Goal: Task Accomplishment & Management: Manage account settings

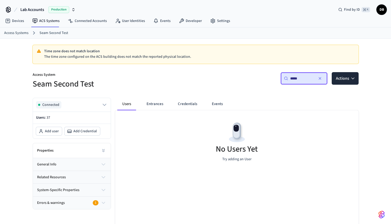
click at [36, 10] on span "Lab Accounts" at bounding box center [32, 10] width 24 height 6
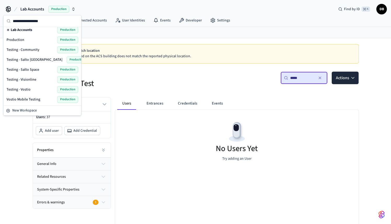
scroll to position [1, 0]
click at [30, 81] on span "Testing - Visionline" at bounding box center [22, 79] width 30 height 5
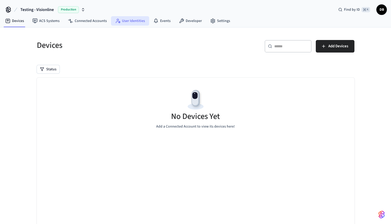
click at [125, 24] on link "User Identities" at bounding box center [130, 20] width 38 height 9
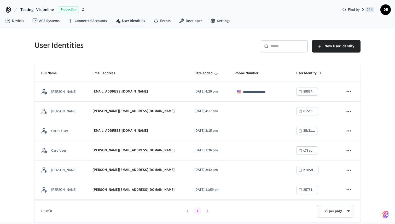
click at [272, 46] on input "text" at bounding box center [287, 46] width 34 height 5
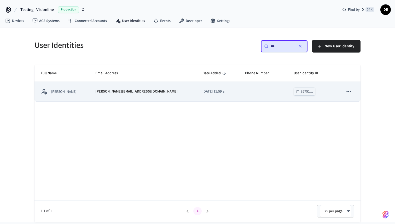
type input "***"
click at [196, 97] on td "2025/09/22 at 11:59 am" at bounding box center [217, 92] width 43 height 20
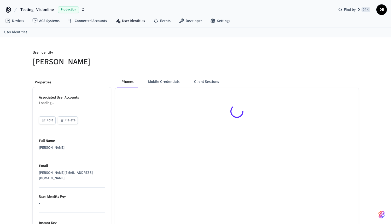
click at [70, 92] on ul "Associated User Accounts Loading... Edit Delete Full Name Diego Bezerra Email d…" at bounding box center [72, 191] width 78 height 209
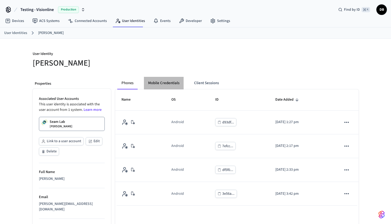
click at [168, 87] on button "Mobile Credentials" at bounding box center [164, 83] width 40 height 13
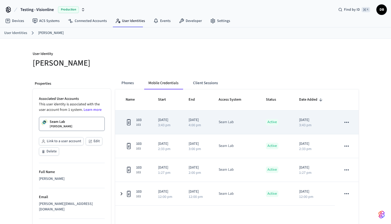
click at [350, 122] on icon "sticky table" at bounding box center [346, 122] width 7 height 7
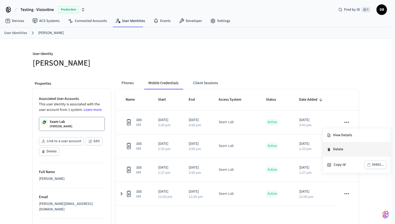
click at [343, 153] on li "Delete" at bounding box center [357, 149] width 68 height 14
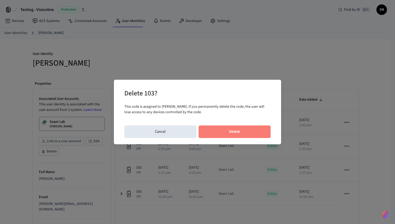
click at [245, 130] on button "Delete" at bounding box center [234, 131] width 72 height 13
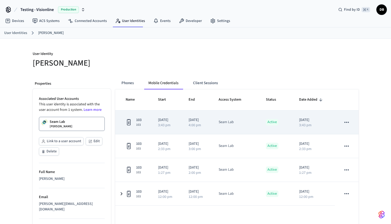
click at [344, 121] on icon "sticky table" at bounding box center [346, 122] width 7 height 7
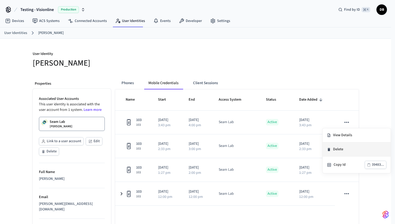
click at [347, 150] on li "Delete" at bounding box center [357, 149] width 68 height 14
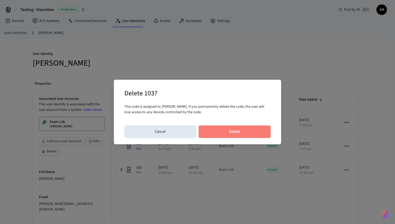
click at [254, 129] on button "Delete" at bounding box center [234, 131] width 72 height 13
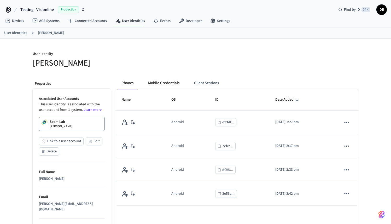
click at [161, 79] on button "Mobile Credentials" at bounding box center [164, 83] width 40 height 13
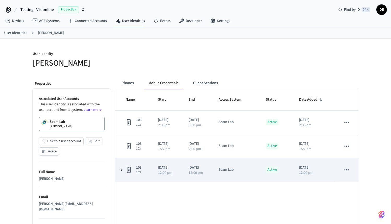
click at [347, 171] on icon "sticky table" at bounding box center [346, 169] width 7 height 7
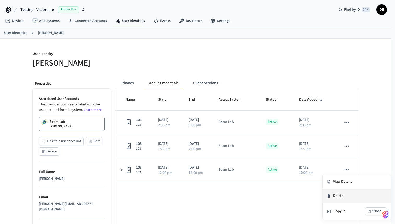
click at [344, 199] on li "Delete" at bounding box center [357, 196] width 68 height 14
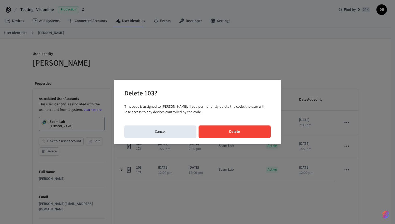
click at [251, 125] on div "Delete 103? This code is assigned to Diego Bezerra. If you permanently delete t…" at bounding box center [197, 112] width 167 height 65
click at [250, 128] on button "Delete" at bounding box center [234, 131] width 72 height 13
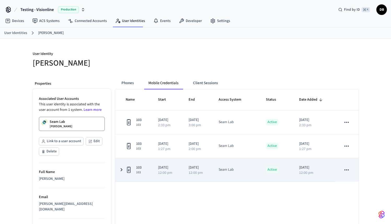
click at [121, 173] on icon "sticky table" at bounding box center [121, 169] width 6 height 7
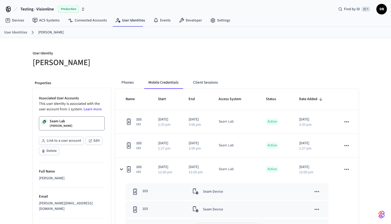
scroll to position [1, 0]
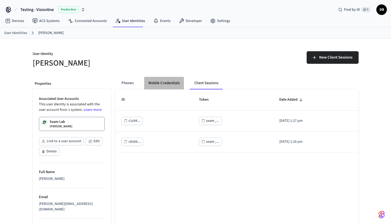
click at [180, 86] on button "Mobile Credentials" at bounding box center [164, 83] width 40 height 13
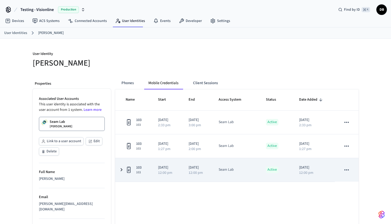
click at [120, 169] on icon "sticky table" at bounding box center [121, 169] width 6 height 7
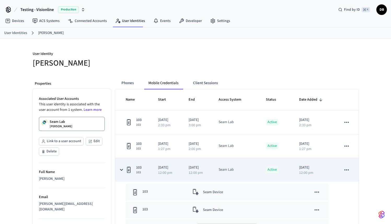
click at [122, 166] on td "103 103" at bounding box center [133, 170] width 37 height 24
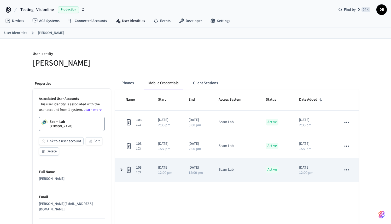
click at [122, 166] on td "103 103" at bounding box center [133, 170] width 37 height 24
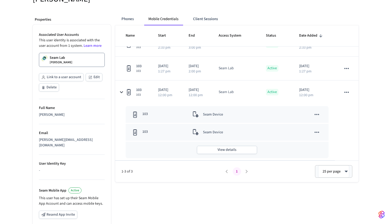
scroll to position [68, 0]
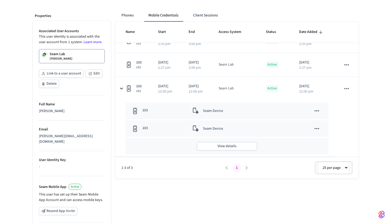
click at [317, 129] on button "sticky table" at bounding box center [316, 128] width 11 height 11
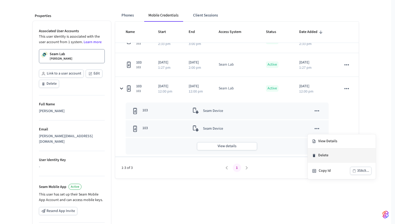
click at [324, 159] on li "Delete" at bounding box center [342, 155] width 68 height 14
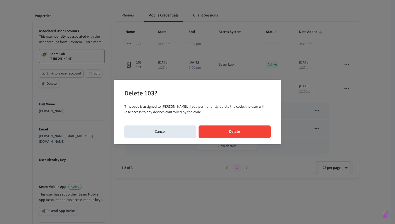
click at [255, 135] on button "Delete" at bounding box center [234, 131] width 72 height 13
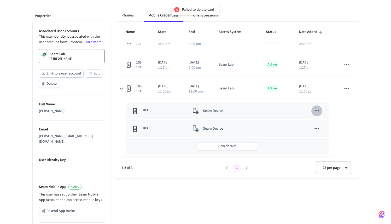
click at [315, 113] on icon "sticky table" at bounding box center [316, 110] width 7 height 7
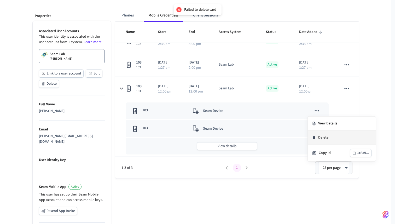
click at [317, 136] on li "Delete" at bounding box center [342, 138] width 68 height 14
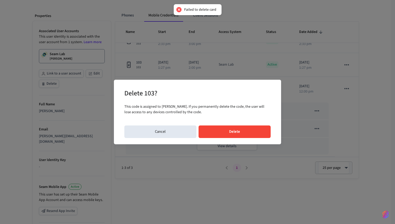
click at [247, 143] on div "Delete 103? This code is assigned to Diego Bezerra. If you permanently delete t…" at bounding box center [197, 112] width 167 height 65
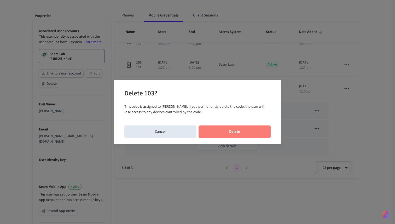
click at [248, 131] on button "Delete" at bounding box center [234, 131] width 72 height 13
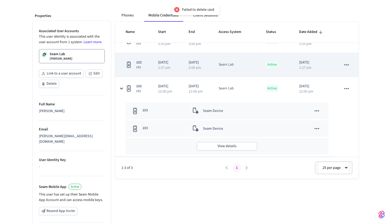
click at [345, 67] on icon "sticky table" at bounding box center [346, 64] width 7 height 7
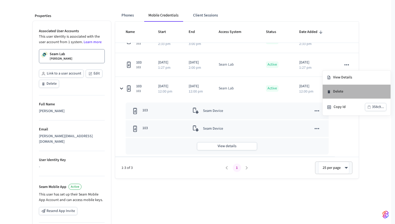
click at [341, 91] on li "Delete" at bounding box center [357, 92] width 68 height 14
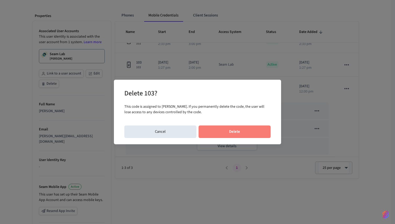
click at [254, 126] on button "Delete" at bounding box center [234, 131] width 72 height 13
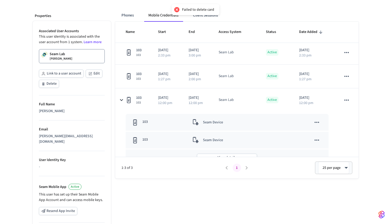
scroll to position [0, 0]
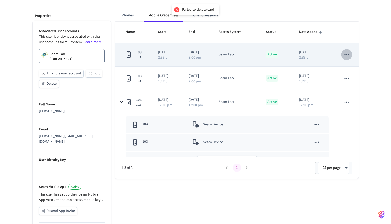
click at [348, 54] on button "sticky table" at bounding box center [346, 54] width 11 height 11
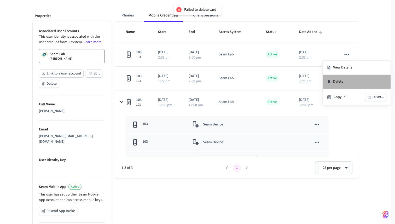
click at [336, 82] on li "Delete" at bounding box center [357, 82] width 68 height 14
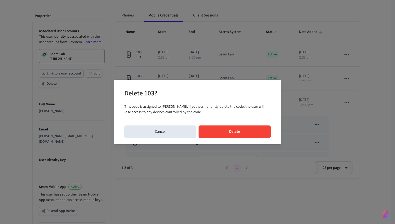
click at [243, 127] on button "Delete" at bounding box center [234, 131] width 72 height 13
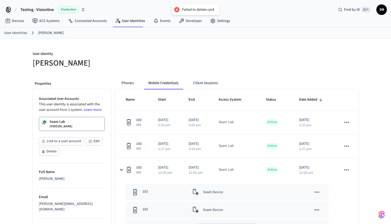
click at [123, 54] on p "User Identity" at bounding box center [113, 54] width 160 height 7
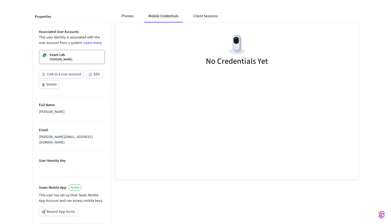
scroll to position [68, 0]
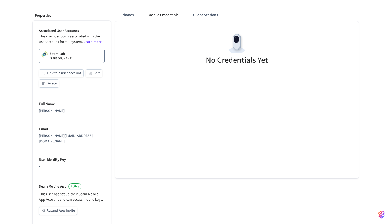
click at [62, 62] on link "Seam Lab Diego Bezerra" at bounding box center [72, 56] width 66 height 14
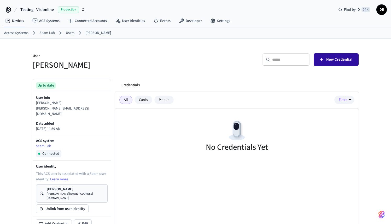
click at [327, 60] on span "New Credential" at bounding box center [339, 59] width 26 height 7
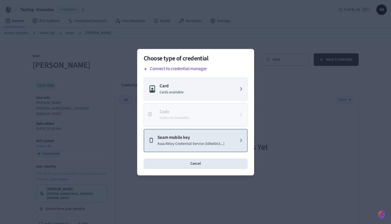
click at [199, 147] on button "Seam mobile key Assa Abloy Credential Service (109a50c3...)" at bounding box center [196, 140] width 104 height 23
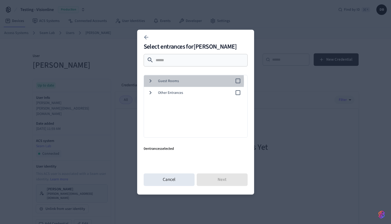
click at [156, 81] on div "Guest Rooms" at bounding box center [194, 80] width 81 height 5
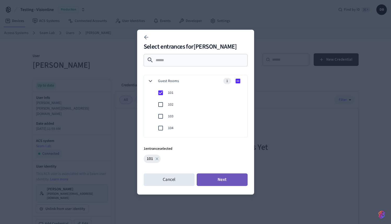
click at [222, 182] on button "Next" at bounding box center [222, 179] width 51 height 13
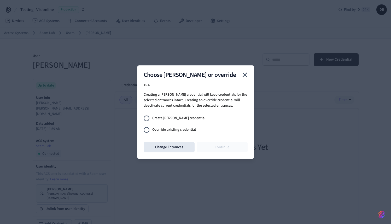
click at [188, 128] on span "Override existing credential" at bounding box center [174, 129] width 44 height 5
click at [184, 119] on span "Create joiner credential" at bounding box center [178, 117] width 53 height 5
click at [220, 145] on button "Continue" at bounding box center [222, 147] width 51 height 10
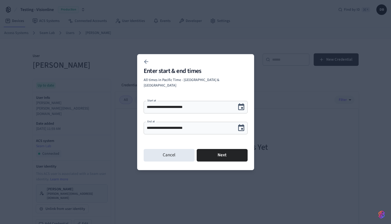
click at [244, 127] on icon "Choose date, selected date is Oct 3, 2025" at bounding box center [241, 127] width 6 height 7
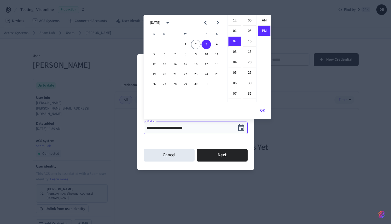
scroll to position [10, 0]
click at [200, 82] on div "26 27 28 29 30 31" at bounding box center [186, 83] width 84 height 9
click at [206, 83] on button "31" at bounding box center [206, 83] width 9 height 9
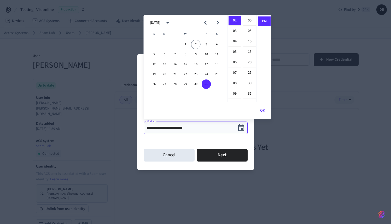
click at [218, 25] on icon "Next month" at bounding box center [218, 23] width 8 height 8
click at [184, 83] on button "31" at bounding box center [185, 83] width 9 height 9
type input "**********"
click at [240, 155] on button "Next" at bounding box center [222, 155] width 51 height 13
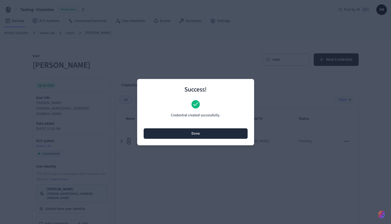
click at [196, 135] on button "Done" at bounding box center [196, 133] width 104 height 10
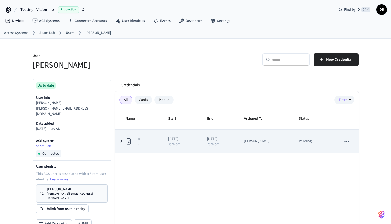
click at [121, 141] on icon "sticky table" at bounding box center [121, 141] width 2 height 3
click at [121, 141] on icon "sticky table" at bounding box center [121, 141] width 7 height 6
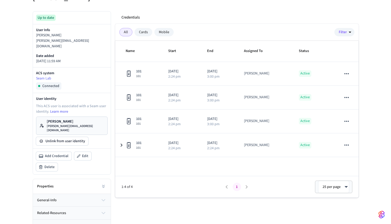
scroll to position [67, 0]
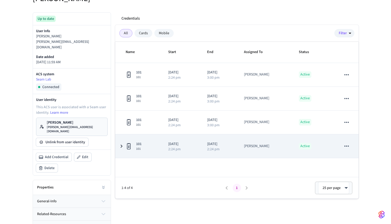
click at [122, 147] on icon "sticky table" at bounding box center [121, 146] width 6 height 7
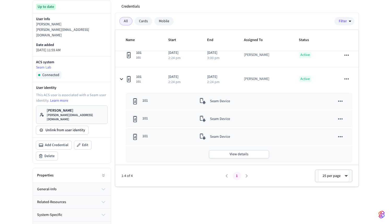
scroll to position [78, 0]
click at [232, 142] on td "Seam Device" at bounding box center [244, 137] width 103 height 17
click at [233, 138] on div "Seam Device" at bounding box center [245, 137] width 90 height 6
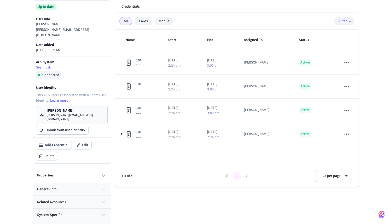
scroll to position [78, 0]
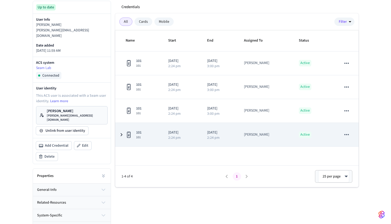
click at [119, 135] on icon "sticky table" at bounding box center [121, 134] width 6 height 7
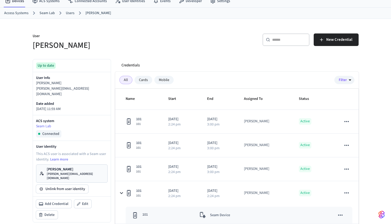
scroll to position [0, 0]
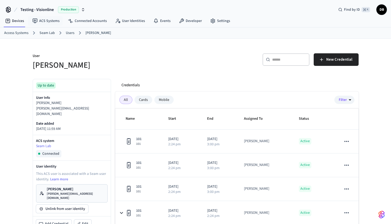
click at [41, 7] on span "Testing - Visionline" at bounding box center [36, 10] width 33 height 6
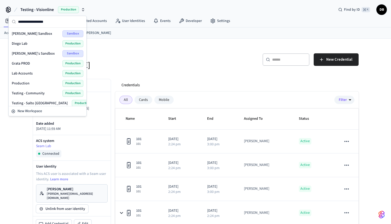
click at [26, 73] on span "Lab Accounts" at bounding box center [22, 73] width 21 height 5
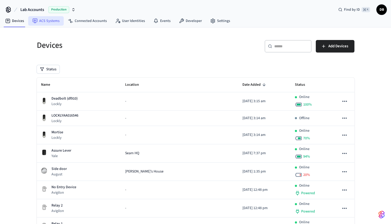
click at [41, 19] on link "ACS Systems" at bounding box center [46, 20] width 36 height 9
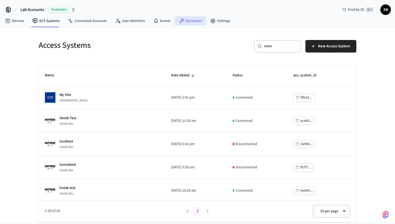
click at [189, 21] on link "Developer" at bounding box center [190, 20] width 31 height 9
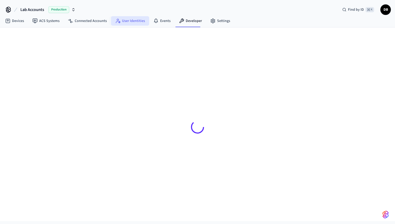
click at [138, 21] on link "User Identities" at bounding box center [130, 20] width 38 height 9
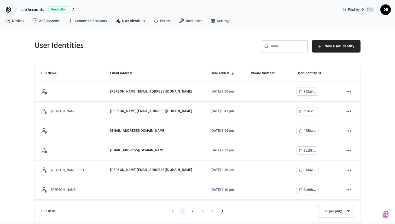
click at [280, 50] on div "​ ​" at bounding box center [284, 46] width 47 height 13
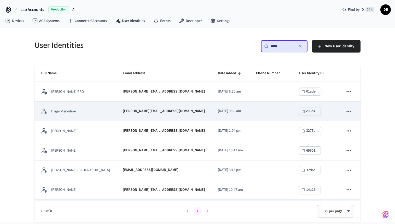
type input "*****"
click at [138, 113] on p "diego+visionline@getseam.com" at bounding box center [164, 110] width 82 height 5
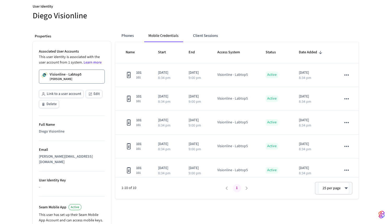
scroll to position [46, 0]
click at [197, 36] on button "Client Sessions" at bounding box center [205, 36] width 33 height 13
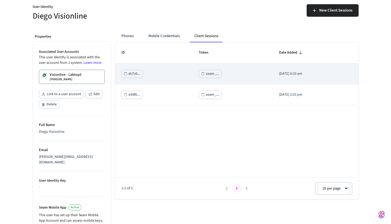
click at [238, 74] on div "seam_..." at bounding box center [233, 74] width 68 height 8
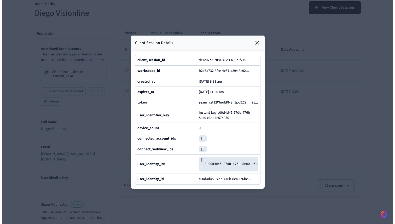
scroll to position [0, 0]
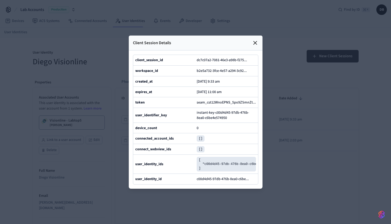
click at [259, 36] on div "Client Session Details" at bounding box center [196, 43] width 134 height 15
click at [255, 41] on icon at bounding box center [255, 42] width 3 height 3
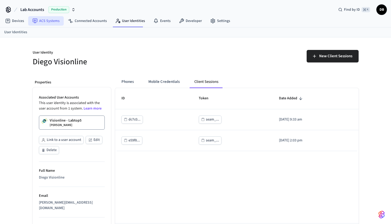
click at [50, 20] on link "ACS Systems" at bounding box center [46, 20] width 36 height 9
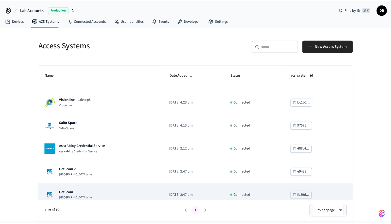
scroll to position [260, 0]
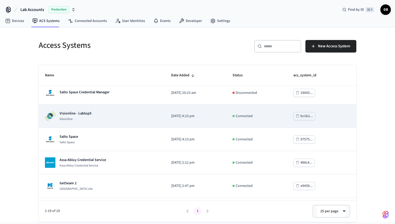
click at [126, 117] on div "Visionline - Labtop5 Visionline" at bounding box center [102, 116] width 114 height 10
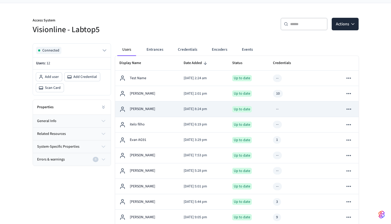
scroll to position [40, 0]
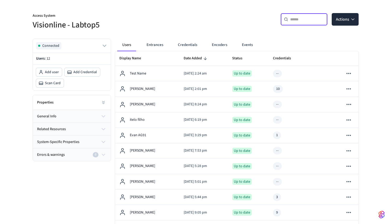
click at [307, 20] on input "text" at bounding box center [307, 19] width 34 height 5
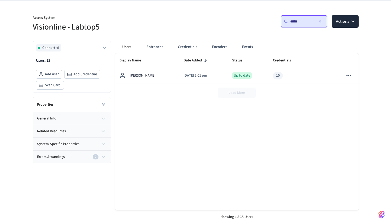
type input "*****"
click at [322, 19] on button "button" at bounding box center [320, 21] width 8 height 8
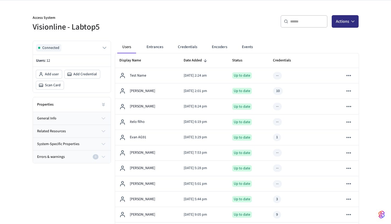
click at [348, 25] on button "Actions" at bounding box center [345, 21] width 27 height 13
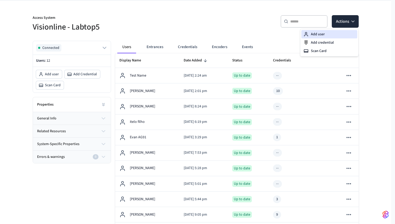
click at [327, 36] on div "Add user" at bounding box center [329, 34] width 56 height 8
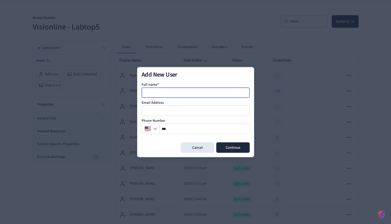
click at [182, 95] on input at bounding box center [196, 92] width 108 height 6
type input "**********"
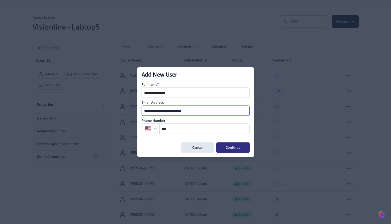
type input "**********"
click at [232, 144] on button "Continue" at bounding box center [232, 147] width 33 height 10
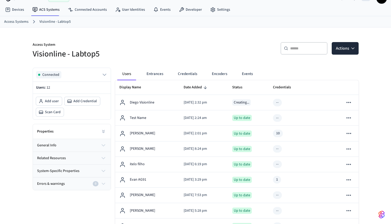
scroll to position [10, 0]
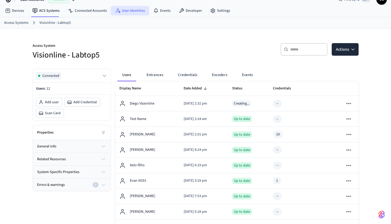
click at [130, 13] on link "User Identities" at bounding box center [130, 10] width 38 height 9
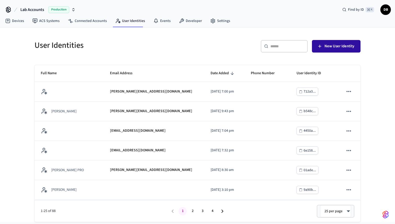
click at [329, 48] on span "New User Identity" at bounding box center [339, 46] width 30 height 7
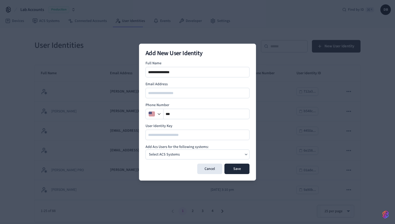
type input "**********"
click at [186, 137] on input at bounding box center [197, 135] width 103 height 6
click at [191, 153] on div "Select ACS Systems" at bounding box center [197, 154] width 104 height 10
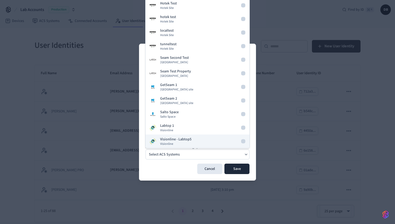
click at [198, 143] on button "Visionline - Labtop5 Visionline" at bounding box center [197, 141] width 104 height 14
click at [173, 174] on div "**********" at bounding box center [197, 112] width 117 height 137
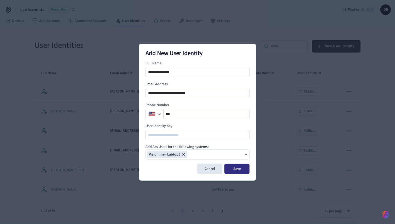
click at [236, 170] on button "Save" at bounding box center [236, 168] width 25 height 10
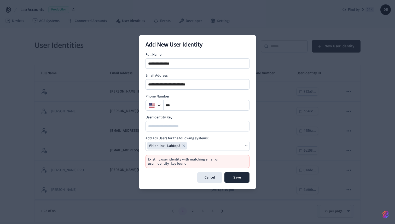
click at [183, 145] on icon "button" at bounding box center [184, 146] width 2 height 2
click at [202, 175] on button "Cancel" at bounding box center [209, 177] width 25 height 10
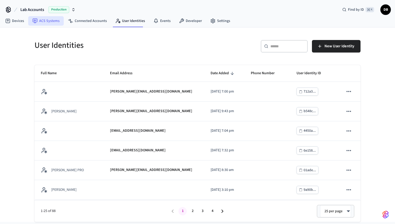
click at [55, 17] on link "ACS Systems" at bounding box center [46, 20] width 36 height 9
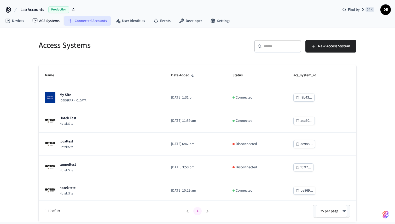
click at [94, 21] on link "Connected Accounts" at bounding box center [87, 20] width 47 height 9
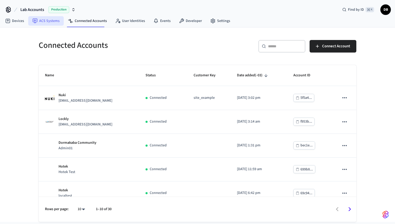
click at [48, 23] on link "ACS Systems" at bounding box center [46, 20] width 36 height 9
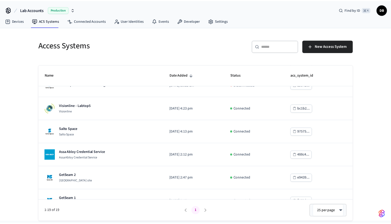
scroll to position [259, 0]
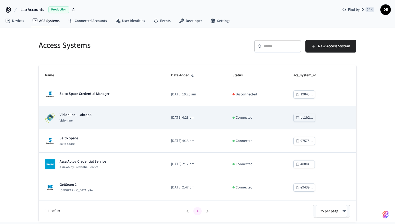
click at [139, 122] on div "Visionline - Labtop5 Visionline" at bounding box center [102, 117] width 114 height 10
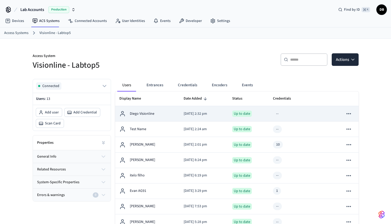
click at [154, 115] on div "Diego Visionline" at bounding box center [147, 113] width 56 height 6
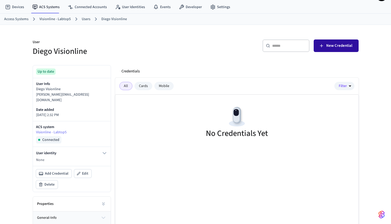
scroll to position [9, 0]
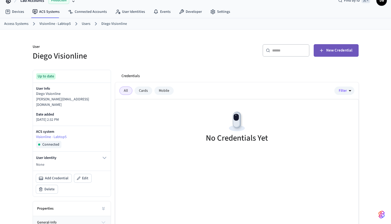
click at [340, 49] on span "New Credential" at bounding box center [339, 50] width 26 height 7
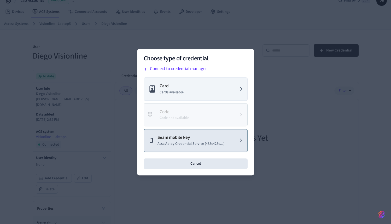
click at [211, 139] on p "Seam mobile key" at bounding box center [190, 137] width 67 height 7
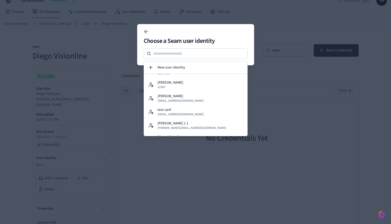
scroll to position [95, 0]
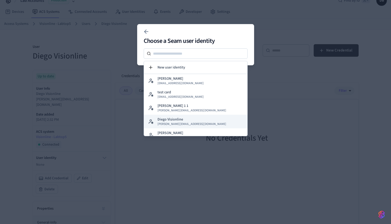
click at [194, 118] on div "Diego Visionline diego+visionline@getseam.com" at bounding box center [191, 121] width 69 height 9
click at [182, 126] on span "diego+visionline@getseam.com" at bounding box center [191, 124] width 69 height 4
click at [106, 130] on div at bounding box center [195, 112] width 391 height 224
click at [118, 118] on div at bounding box center [195, 112] width 391 height 224
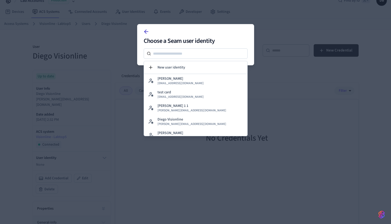
click at [141, 30] on button at bounding box center [146, 31] width 10 height 10
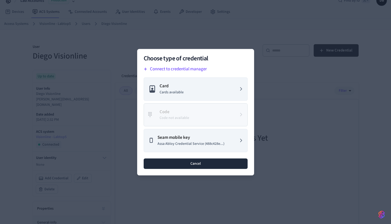
click at [228, 166] on button "Cancel" at bounding box center [196, 163] width 104 height 10
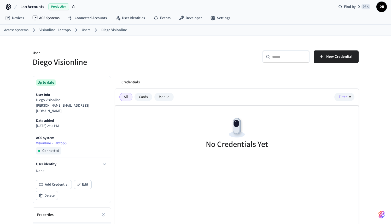
scroll to position [0, 0]
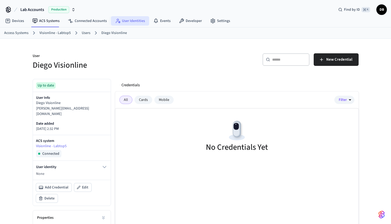
click at [133, 22] on link "User Identities" at bounding box center [130, 20] width 38 height 9
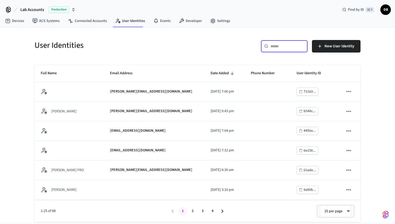
click at [289, 47] on input "text" at bounding box center [287, 46] width 34 height 5
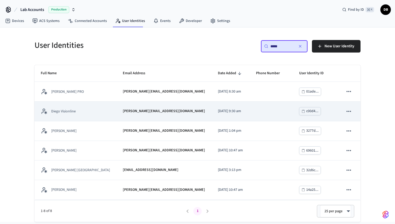
type input "*****"
click at [126, 114] on p "diego+visionline@getseam.com" at bounding box center [164, 110] width 82 height 5
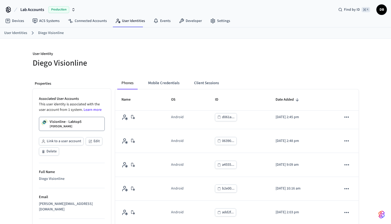
scroll to position [1, 0]
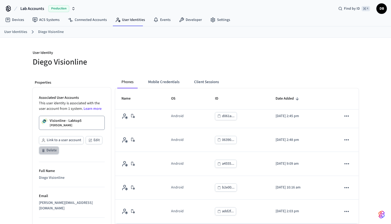
click at [46, 152] on button "Delete" at bounding box center [49, 150] width 20 height 8
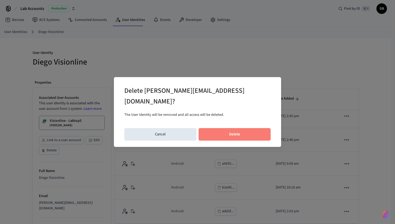
click at [233, 131] on button "Delete" at bounding box center [234, 134] width 72 height 13
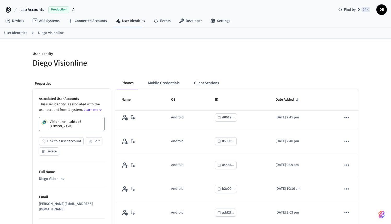
scroll to position [124, 0]
click at [175, 83] on button "Mobile Credentials" at bounding box center [164, 83] width 40 height 13
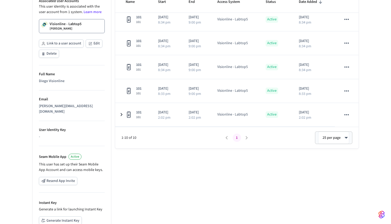
scroll to position [83, 0]
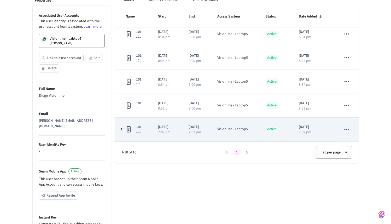
click at [345, 130] on icon "sticky table" at bounding box center [346, 129] width 7 height 7
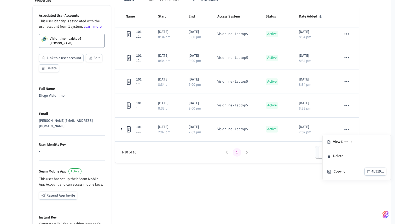
click at [384, 97] on div at bounding box center [197, 112] width 395 height 224
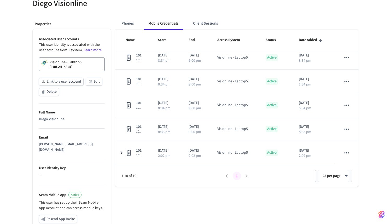
scroll to position [0, 0]
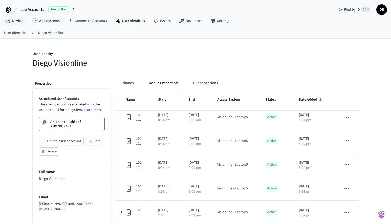
click at [33, 8] on span "Lab Accounts" at bounding box center [32, 10] width 24 height 6
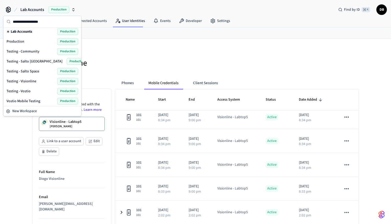
scroll to position [43, 0]
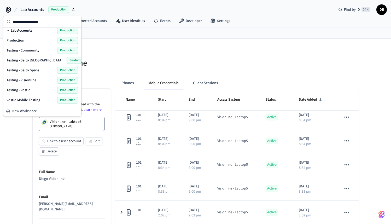
click at [33, 79] on span "Testing - Visionline" at bounding box center [22, 80] width 30 height 5
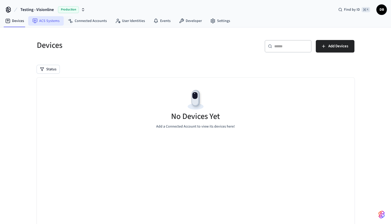
click at [51, 20] on link "ACS Systems" at bounding box center [46, 20] width 36 height 9
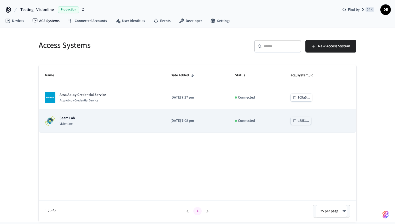
click at [82, 119] on div "Seam Lab Visionline" at bounding box center [101, 120] width 113 height 10
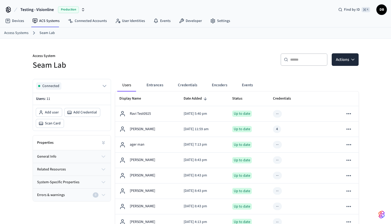
click at [301, 60] on input "text" at bounding box center [307, 59] width 34 height 5
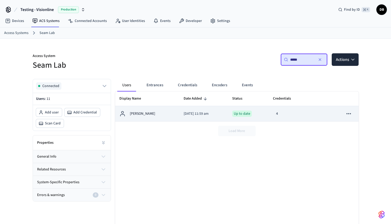
type input "*****"
click at [139, 115] on p "[PERSON_NAME]" at bounding box center [142, 113] width 25 height 5
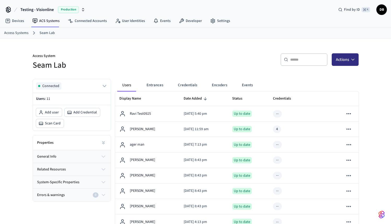
click at [349, 55] on button "Actions" at bounding box center [345, 59] width 27 height 13
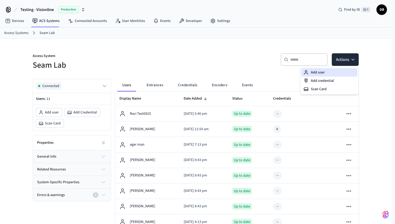
click at [333, 70] on div "Add user" at bounding box center [329, 72] width 56 height 8
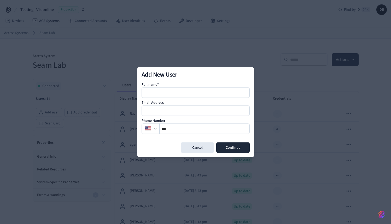
click at [217, 86] on div "Full name*" at bounding box center [196, 90] width 108 height 16
click at [209, 90] on input at bounding box center [196, 92] width 108 height 6
type input "**********"
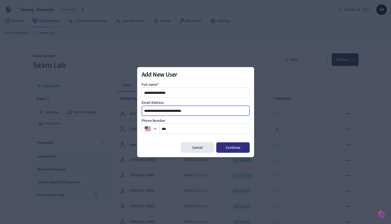
type input "**********"
click at [239, 147] on button "Continue" at bounding box center [232, 147] width 33 height 10
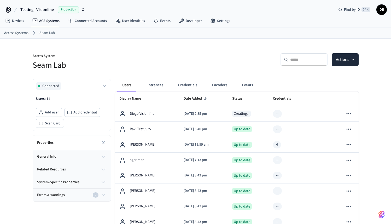
click at [150, 62] on h5 "Seam Lab" at bounding box center [113, 65] width 160 height 11
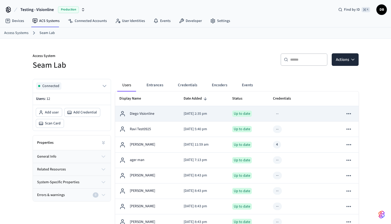
click at [171, 117] on td "Diego Visionline" at bounding box center [147, 113] width 64 height 15
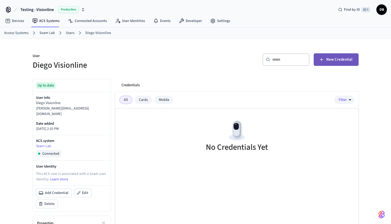
click at [333, 65] on button "New Credential" at bounding box center [336, 59] width 45 height 13
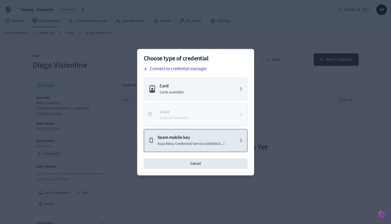
click at [209, 144] on p "Assa Abloy Credential Service (109a50c3...)" at bounding box center [190, 143] width 67 height 5
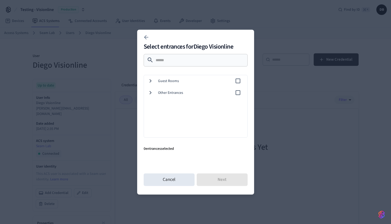
click at [154, 91] on icon at bounding box center [150, 92] width 7 height 7
click at [154, 92] on div "Other Entrances" at bounding box center [194, 92] width 81 height 5
click at [158, 82] on span "Guest Rooms" at bounding box center [196, 80] width 77 height 5
click at [173, 122] on span "105" at bounding box center [205, 124] width 75 height 5
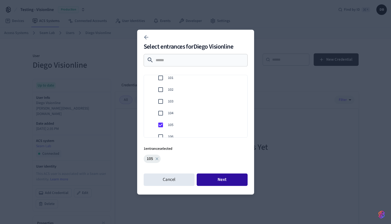
click at [233, 176] on button "Next" at bounding box center [222, 179] width 51 height 13
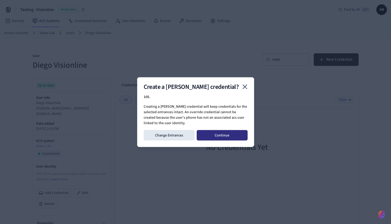
click at [218, 133] on button "Continue" at bounding box center [222, 135] width 51 height 10
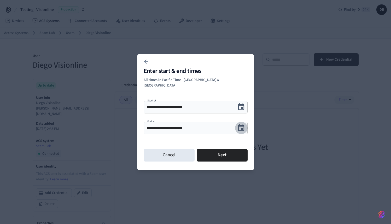
click at [239, 124] on icon "Choose date, selected date is Oct 3, 2025" at bounding box center [241, 128] width 8 height 8
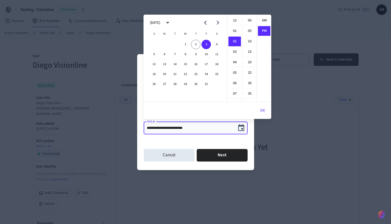
scroll to position [10, 0]
click at [217, 24] on icon "Next month" at bounding box center [218, 23] width 8 height 8
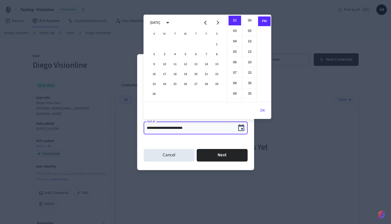
click at [217, 25] on icon "Next month" at bounding box center [218, 23] width 8 height 8
click at [186, 82] on button "31" at bounding box center [185, 83] width 9 height 9
type input "**********"
click at [230, 153] on button "Next" at bounding box center [222, 155] width 51 height 13
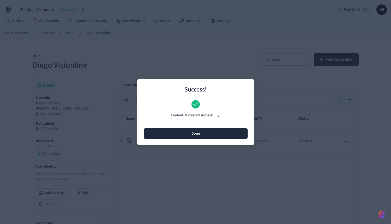
click at [203, 135] on button "Done" at bounding box center [196, 133] width 104 height 10
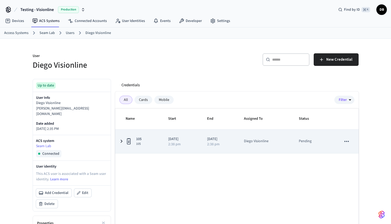
click at [119, 144] on icon "sticky table" at bounding box center [121, 141] width 6 height 7
click at [120, 142] on icon "sticky table" at bounding box center [121, 141] width 7 height 6
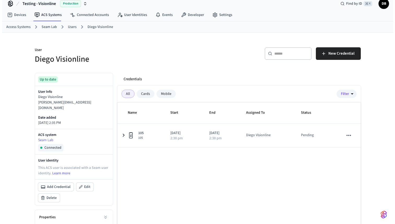
scroll to position [0, 0]
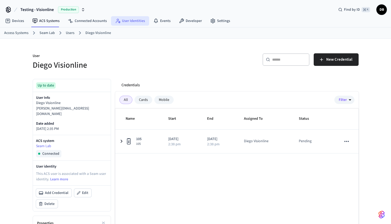
click at [136, 20] on link "User Identities" at bounding box center [130, 20] width 38 height 9
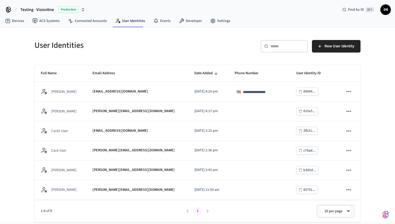
click at [278, 44] on input "text" at bounding box center [287, 46] width 34 height 5
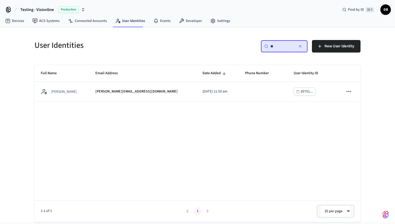
type input "*"
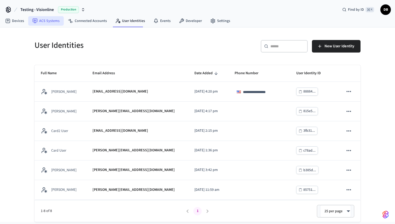
click at [43, 20] on link "ACS Systems" at bounding box center [46, 20] width 36 height 9
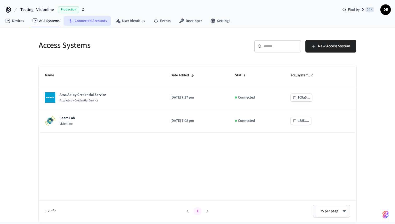
click at [95, 23] on link "Connected Accounts" at bounding box center [87, 20] width 47 height 9
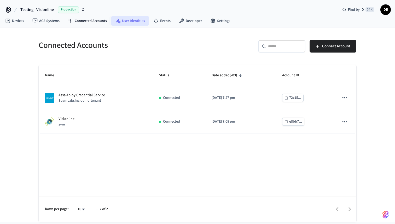
click at [136, 22] on link "User Identities" at bounding box center [130, 20] width 38 height 9
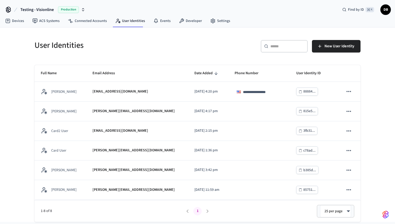
click at [268, 46] on icon at bounding box center [266, 46] width 4 height 4
click at [268, 45] on div "​ ​" at bounding box center [284, 46] width 47 height 13
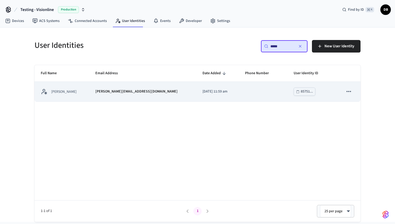
type input "*****"
click at [154, 96] on td "diego@getseam.com" at bounding box center [142, 92] width 107 height 20
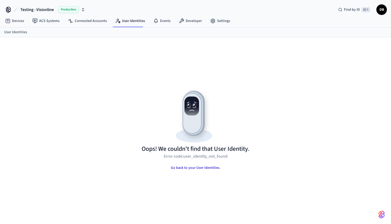
click at [207, 167] on button "Go back to your User Identities." at bounding box center [196, 167] width 58 height 10
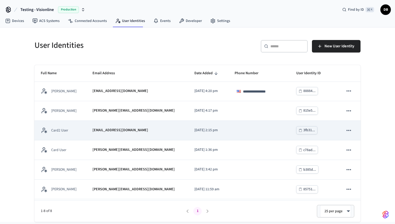
scroll to position [1, 0]
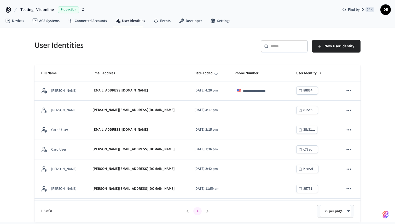
click at [278, 48] on input "text" at bounding box center [287, 46] width 34 height 5
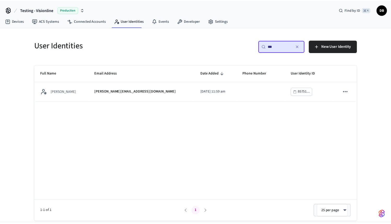
scroll to position [0, 0]
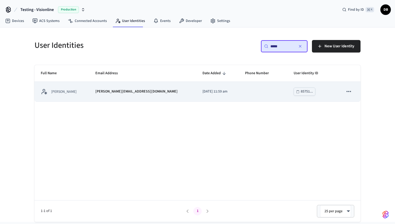
type input "*****"
click at [196, 97] on td "2025/09/22 at 11:59 am" at bounding box center [217, 92] width 43 height 20
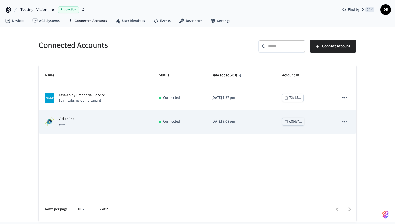
click at [81, 118] on div "Visionline sym" at bounding box center [95, 121] width 101 height 11
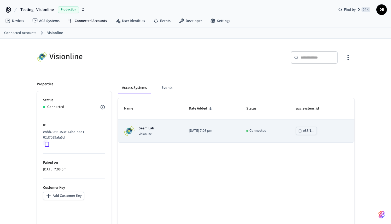
click at [159, 122] on td "Seam Lab Visionline" at bounding box center [150, 130] width 65 height 23
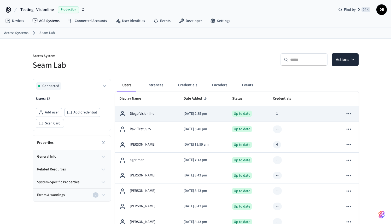
click at [163, 113] on div "Diego Visionline" at bounding box center [147, 113] width 56 height 6
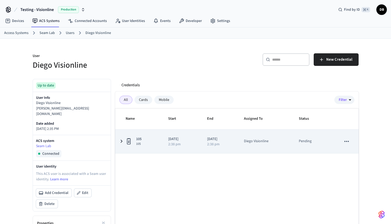
click at [152, 137] on div "105 105" at bounding box center [141, 141] width 30 height 10
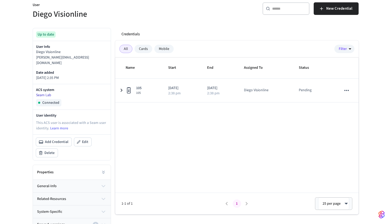
scroll to position [52, 0]
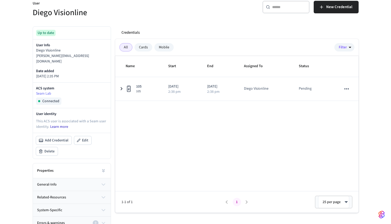
click at [63, 124] on link "Learn more" at bounding box center [59, 126] width 18 height 5
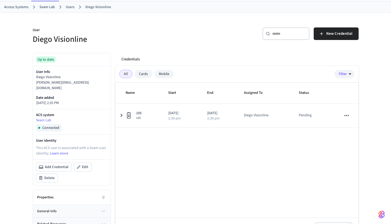
scroll to position [7, 0]
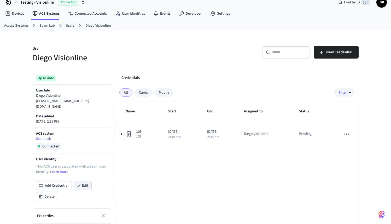
click at [82, 183] on span "Edit" at bounding box center [85, 185] width 6 height 5
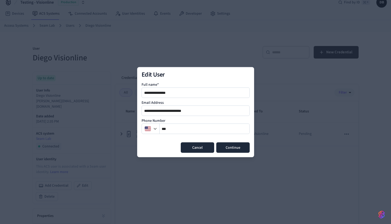
click at [191, 151] on button "Cancel" at bounding box center [197, 147] width 33 height 10
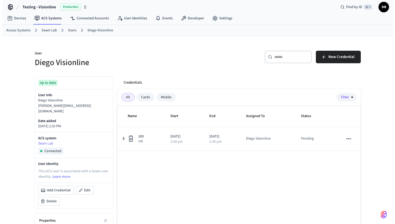
scroll to position [0, 0]
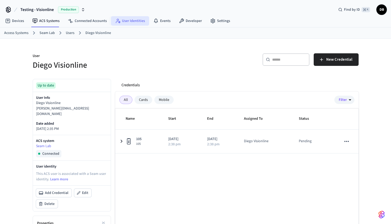
click at [131, 18] on link "User Identities" at bounding box center [130, 20] width 38 height 9
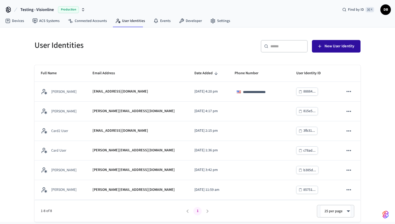
click at [333, 45] on span "New User Identity" at bounding box center [339, 46] width 30 height 7
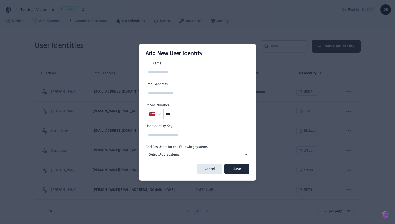
click at [219, 73] on input at bounding box center [197, 72] width 103 height 6
type input "*"
type input "**********"
click at [185, 93] on input "email" at bounding box center [197, 93] width 103 height 6
type input "**********"
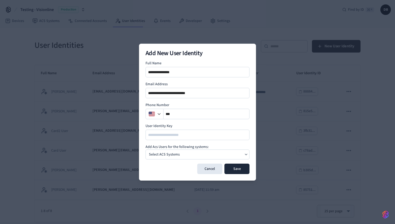
click at [210, 158] on div "Select ACS Systems" at bounding box center [197, 154] width 104 height 10
click at [208, 166] on button "Seam Lab Visionline" at bounding box center [197, 168] width 104 height 14
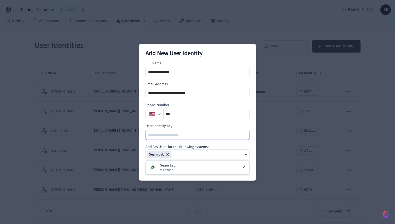
click at [183, 136] on input at bounding box center [197, 135] width 103 height 6
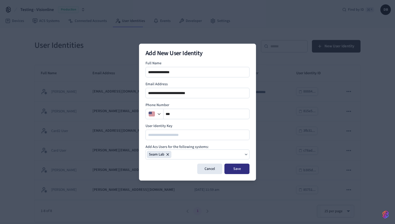
click at [236, 168] on button "Save" at bounding box center [236, 168] width 25 height 10
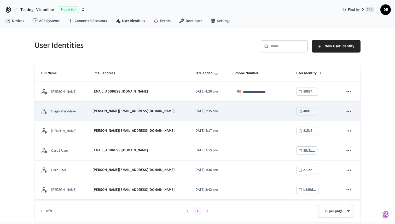
click at [97, 111] on td "diego+visionline@getseam.com" at bounding box center [137, 112] width 102 height 20
click at [76, 108] on div "Diego Visionline" at bounding box center [60, 111] width 39 height 7
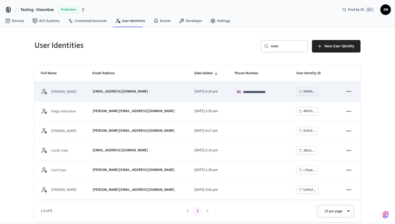
click at [75, 89] on p "Ravi Chodavarapu" at bounding box center [63, 91] width 25 height 5
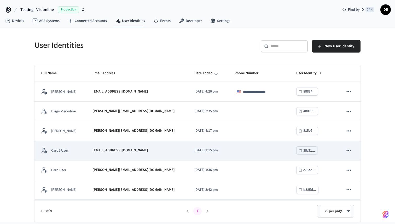
click at [55, 148] on p "Card2 User" at bounding box center [59, 150] width 17 height 5
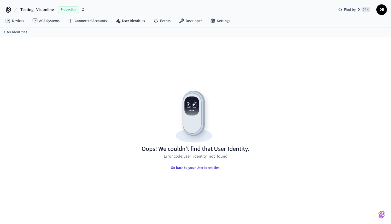
click at [189, 168] on button "Go back to your User Identities." at bounding box center [196, 167] width 58 height 10
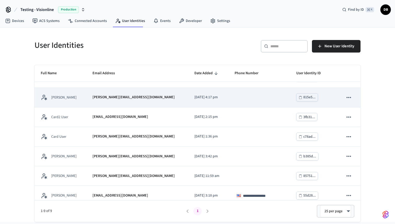
scroll to position [58, 0]
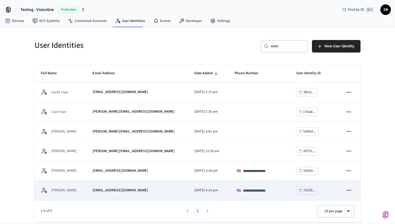
click at [79, 184] on td "Collin Lucas" at bounding box center [60, 190] width 52 height 20
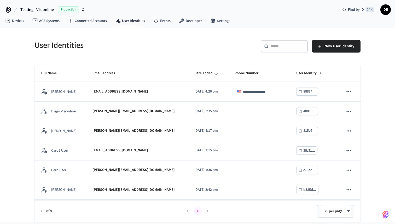
click at [33, 8] on span "Testing - Visionline" at bounding box center [36, 10] width 33 height 6
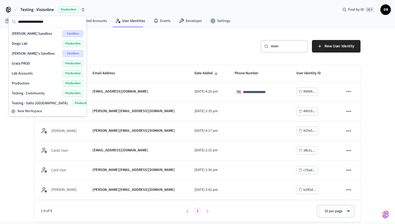
click at [35, 73] on div "Lab Accounts Production" at bounding box center [48, 73] width 72 height 7
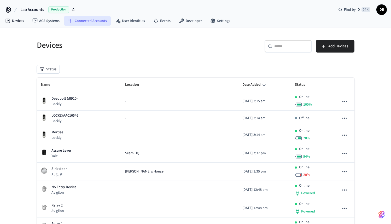
click at [99, 19] on link "Connected Accounts" at bounding box center [87, 20] width 47 height 9
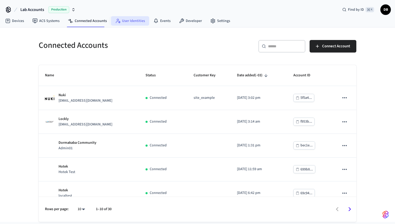
click at [137, 22] on link "User Identities" at bounding box center [130, 20] width 38 height 9
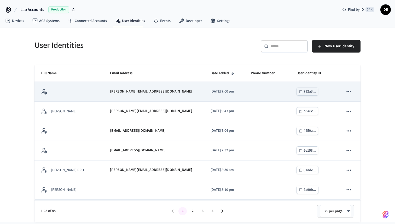
click at [130, 90] on p "jane@example.com" at bounding box center [151, 91] width 82 height 5
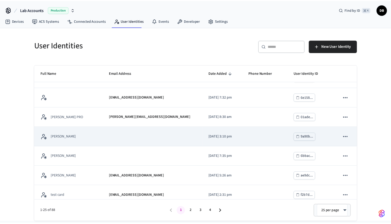
scroll to position [31, 0]
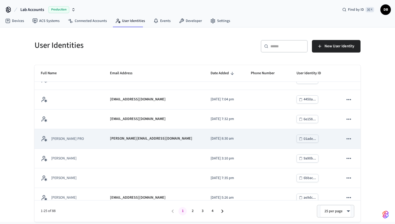
click at [127, 140] on p "diego+saltopro@getseam.com" at bounding box center [151, 138] width 82 height 5
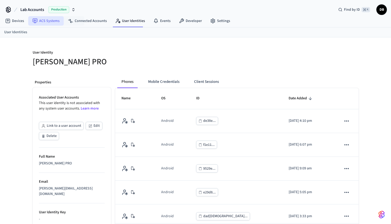
click at [53, 18] on link "ACS Systems" at bounding box center [46, 20] width 36 height 9
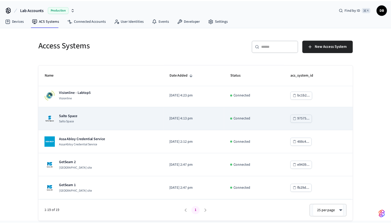
scroll to position [280, 0]
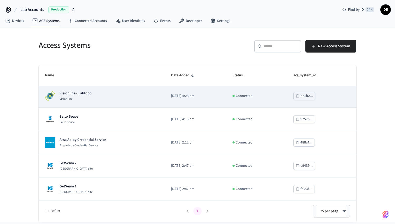
click at [101, 99] on div "Visionline - Labtop5 Visionline" at bounding box center [102, 96] width 114 height 10
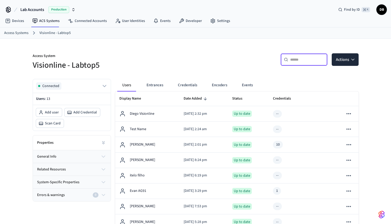
click at [307, 62] on input "text" at bounding box center [307, 59] width 34 height 5
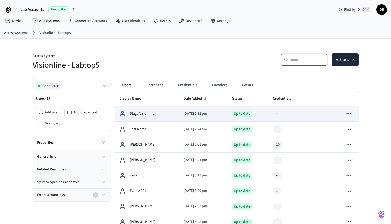
click at [194, 117] on td "2025/10/02 at 2:32 pm" at bounding box center [203, 113] width 49 height 15
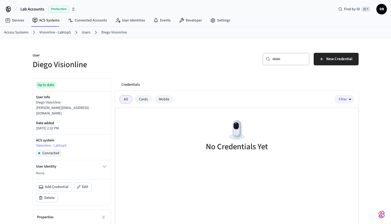
scroll to position [1, 0]
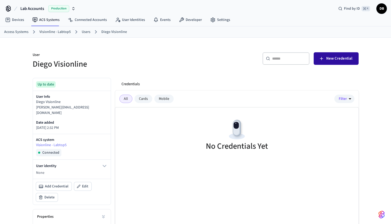
click at [329, 59] on span "New Credential" at bounding box center [339, 58] width 26 height 7
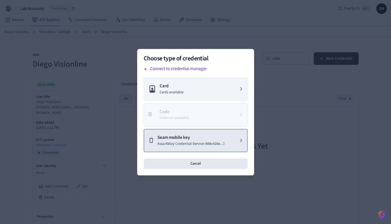
click at [193, 142] on p "Assa Abloy Credential Service (488c428e...)" at bounding box center [190, 143] width 67 height 5
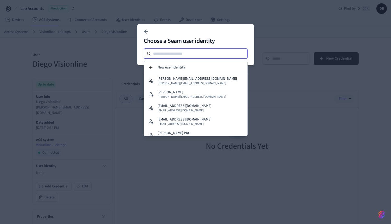
click at [214, 56] on input at bounding box center [199, 53] width 97 height 6
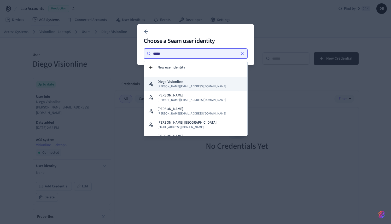
scroll to position [11, 0]
type input "*****"
click at [206, 86] on button "Diego Visionline diego+visionline@getseam.com" at bounding box center [195, 84] width 103 height 14
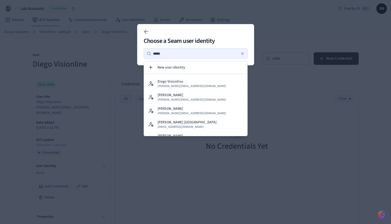
drag, startPoint x: 172, startPoint y: 33, endPoint x: 190, endPoint y: 32, distance: 18.1
click at [172, 33] on div at bounding box center [195, 31] width 109 height 10
click at [242, 53] on icon at bounding box center [242, 53] width 4 height 4
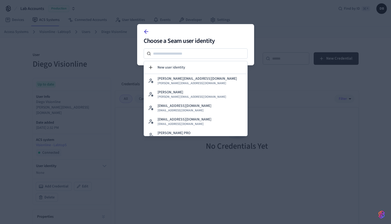
click at [146, 30] on icon at bounding box center [146, 31] width 6 height 6
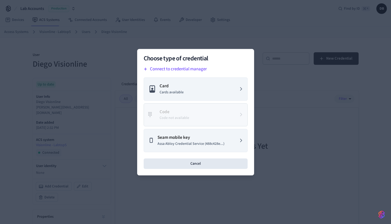
click at [123, 39] on div at bounding box center [195, 112] width 391 height 224
click at [216, 172] on div "Choose type of credential Connect to credential manager Card Cards available Co…" at bounding box center [195, 112] width 117 height 126
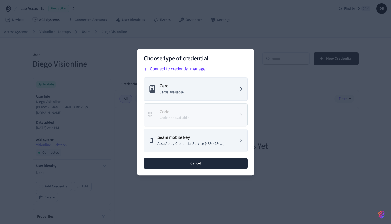
click at [213, 164] on button "Cancel" at bounding box center [196, 163] width 104 height 10
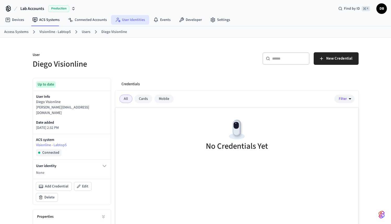
click at [134, 18] on link "User Identities" at bounding box center [130, 19] width 38 height 9
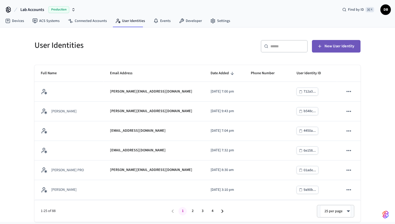
click at [329, 49] on span "New User Identity" at bounding box center [339, 46] width 30 height 7
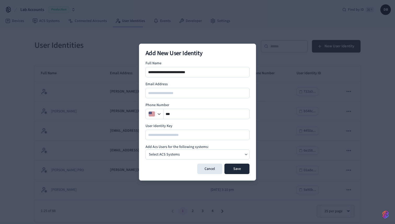
type input "**********"
paste input "**********"
type input "**********"
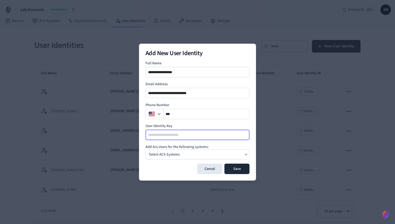
click at [192, 136] on input at bounding box center [197, 135] width 103 height 6
click at [194, 154] on div "Select ACS Systems" at bounding box center [197, 154] width 104 height 10
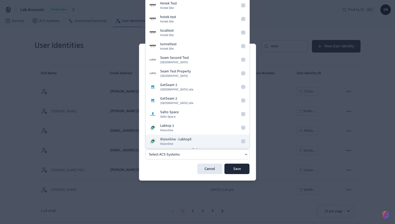
click at [195, 142] on button "Visionline - Labtop5 Visionline" at bounding box center [197, 141] width 104 height 14
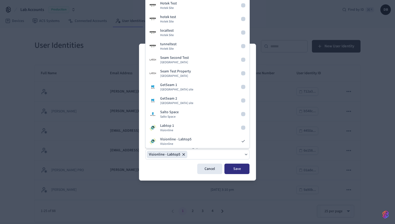
click at [243, 170] on button "Save" at bounding box center [236, 168] width 25 height 10
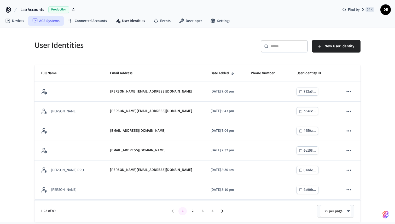
click at [56, 23] on link "ACS Systems" at bounding box center [46, 20] width 36 height 9
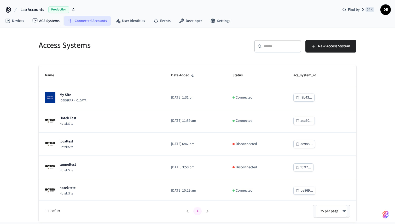
click at [82, 23] on link "Connected Accounts" at bounding box center [87, 20] width 47 height 9
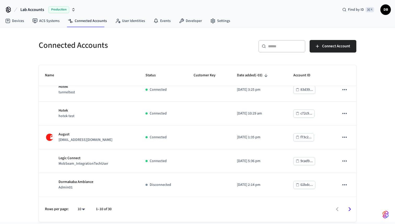
scroll to position [128, 0]
click at [45, 22] on link "ACS Systems" at bounding box center [46, 20] width 36 height 9
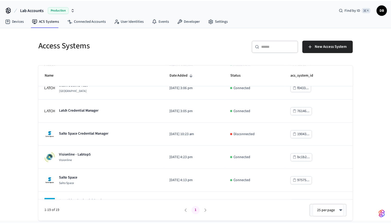
scroll to position [253, 0]
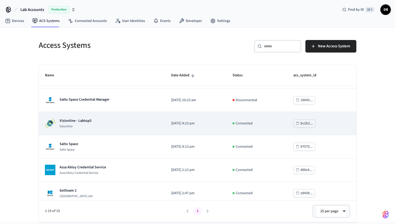
click at [92, 116] on td "Visionline - Labtop5 Visionline" at bounding box center [102, 123] width 126 height 23
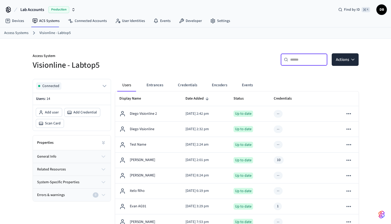
click at [306, 60] on input "text" at bounding box center [307, 59] width 34 height 5
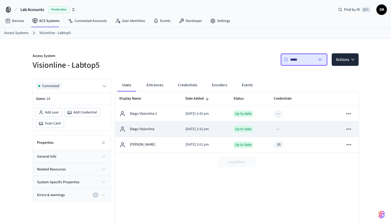
type input "*****"
click at [352, 129] on icon "sticky table" at bounding box center [348, 129] width 7 height 7
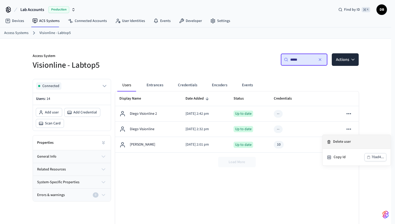
click at [343, 143] on li "Delete user" at bounding box center [357, 142] width 68 height 14
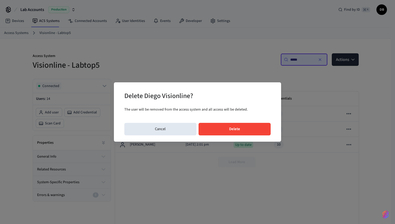
click at [246, 130] on button "Delete" at bounding box center [234, 129] width 72 height 13
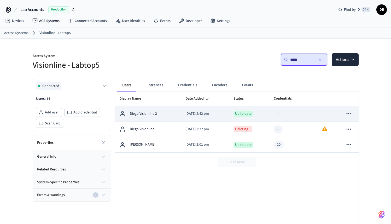
click at [151, 113] on p "Diego Visionline 2" at bounding box center [143, 113] width 27 height 5
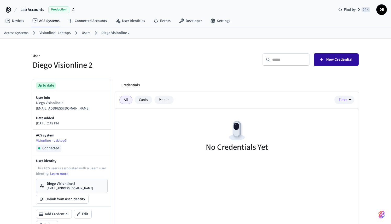
click at [343, 62] on span "New Credential" at bounding box center [339, 59] width 26 height 7
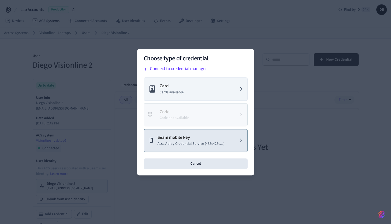
click at [189, 141] on p "Assa Abloy Credential Service (488c428e...)" at bounding box center [190, 143] width 67 height 5
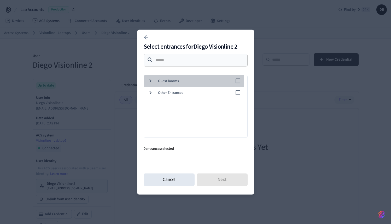
click at [171, 83] on div "Guest Rooms" at bounding box center [195, 81] width 106 height 12
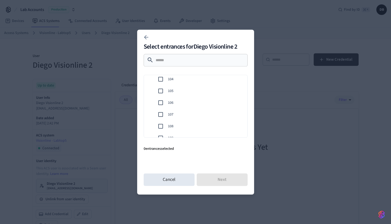
scroll to position [49, 0]
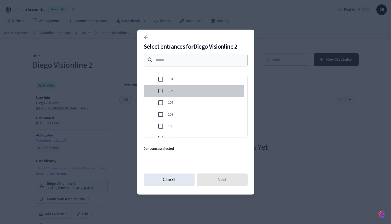
click at [177, 92] on span "105" at bounding box center [205, 90] width 75 height 5
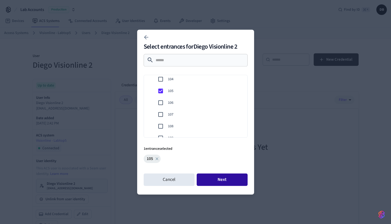
click at [219, 178] on button "Next" at bounding box center [222, 179] width 51 height 13
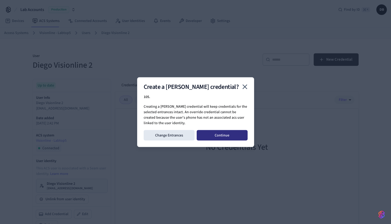
click at [224, 138] on button "Continue" at bounding box center [222, 135] width 51 height 10
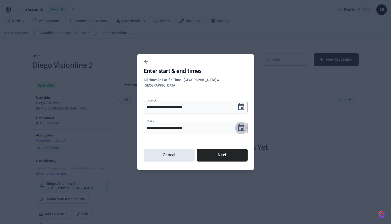
click at [241, 126] on icon "Choose date, selected date is Oct 3, 2025" at bounding box center [241, 127] width 6 height 7
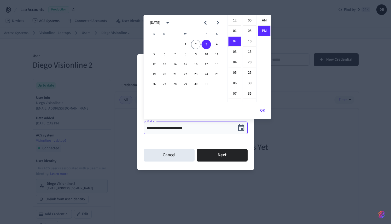
scroll to position [10, 0]
click at [219, 24] on icon "Next month" at bounding box center [218, 23] width 8 height 8
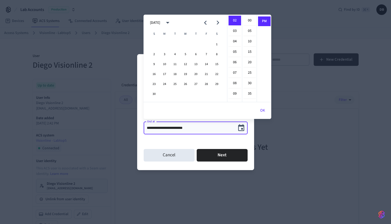
click at [219, 24] on icon "Next month" at bounding box center [218, 23] width 8 height 8
click at [187, 84] on button "31" at bounding box center [185, 83] width 9 height 9
type input "**********"
click at [221, 156] on button "Next" at bounding box center [222, 155] width 51 height 13
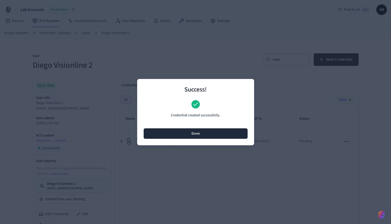
click at [200, 133] on button "Done" at bounding box center [196, 133] width 104 height 10
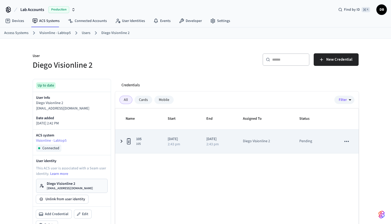
click at [121, 141] on icon "sticky table" at bounding box center [121, 141] width 6 height 7
click at [121, 141] on icon "sticky table" at bounding box center [121, 141] width 7 height 6
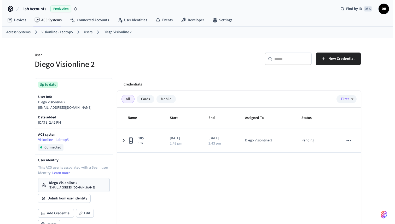
scroll to position [0, 0]
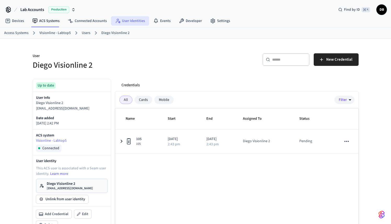
click at [139, 23] on link "User Identities" at bounding box center [130, 20] width 38 height 9
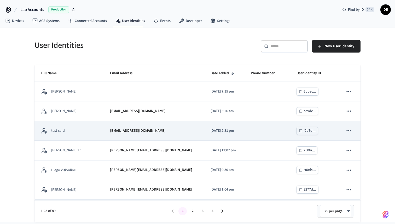
scroll to position [134, 0]
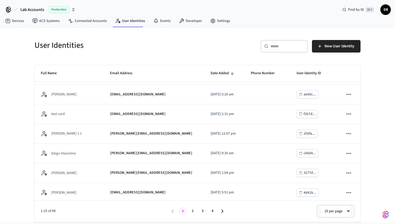
click at [281, 48] on input "text" at bounding box center [287, 46] width 34 height 5
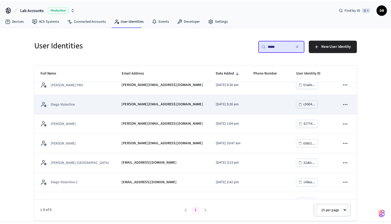
scroll to position [48, 0]
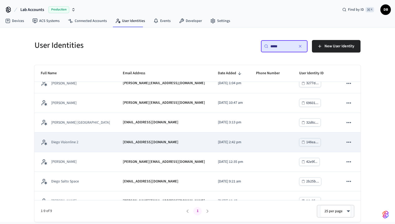
type input "*****"
click at [116, 143] on td "[EMAIL_ADDRESS][DOMAIN_NAME]" at bounding box center [163, 142] width 95 height 20
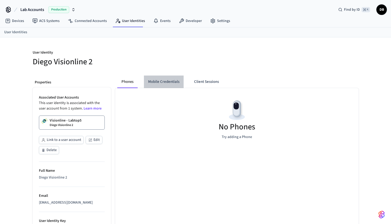
click at [173, 78] on button "Mobile Credentials" at bounding box center [164, 81] width 40 height 13
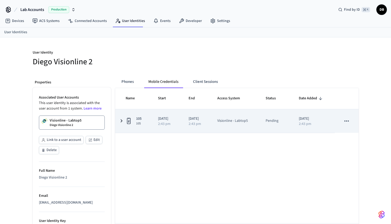
click at [120, 120] on icon "sticky table" at bounding box center [121, 121] width 6 height 7
click at [120, 120] on icon "sticky table" at bounding box center [121, 121] width 7 height 6
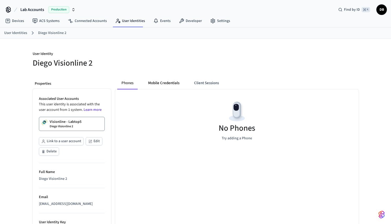
click at [161, 81] on button "Mobile Credentials" at bounding box center [164, 83] width 40 height 13
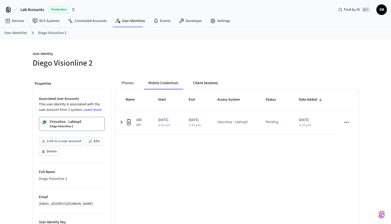
click at [211, 86] on button "Client Sessions" at bounding box center [205, 83] width 33 height 13
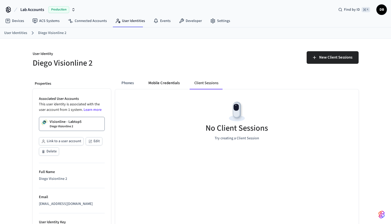
click at [161, 82] on button "Mobile Credentials" at bounding box center [164, 83] width 40 height 13
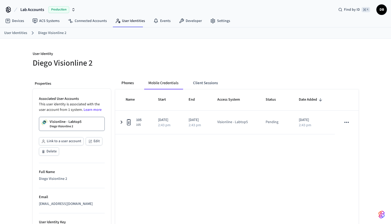
click at [125, 82] on button "Phones" at bounding box center [127, 83] width 21 height 13
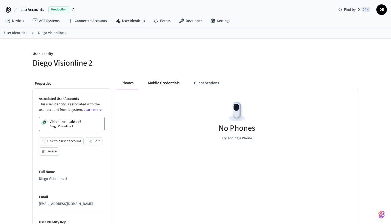
click at [157, 81] on button "Mobile Credentials" at bounding box center [164, 83] width 40 height 13
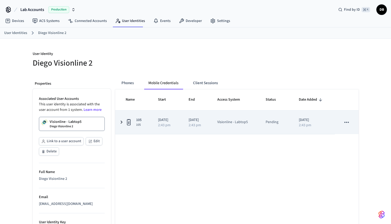
click at [119, 124] on icon "sticky table" at bounding box center [121, 122] width 6 height 7
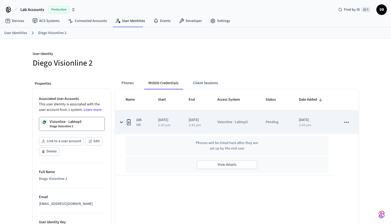
click at [120, 123] on icon "sticky table" at bounding box center [121, 122] width 7 height 6
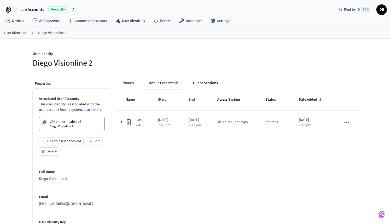
click at [219, 81] on button "Client Sessions" at bounding box center [205, 83] width 33 height 13
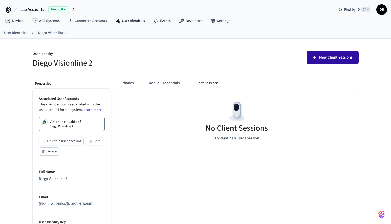
click at [325, 56] on span "New Client Sessions" at bounding box center [335, 57] width 33 height 7
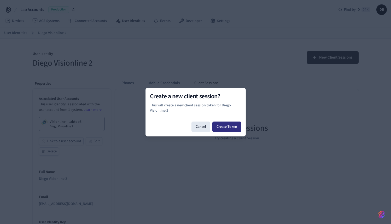
click at [231, 126] on button "Create Token" at bounding box center [226, 126] width 29 height 10
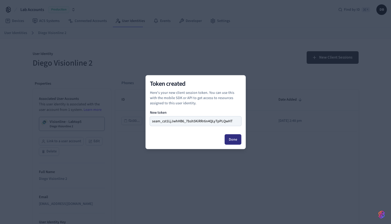
click at [233, 139] on button "Done" at bounding box center [233, 139] width 17 height 10
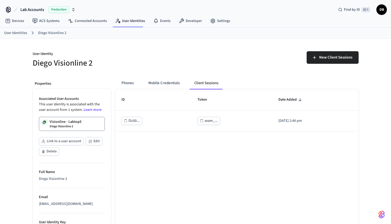
click at [121, 75] on div "Phones Mobile Credentials Client Sessions ID Token Date Added f2c00... seam_...…" at bounding box center [235, 214] width 248 height 283
click at [123, 78] on button "Phones" at bounding box center [127, 83] width 21 height 13
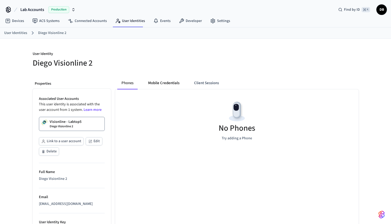
click at [167, 82] on button "Mobile Credentials" at bounding box center [164, 83] width 40 height 13
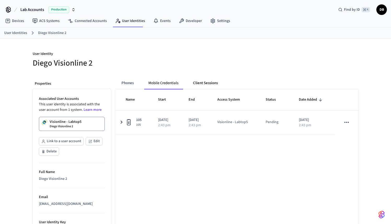
click at [205, 86] on button "Client Sessions" at bounding box center [205, 83] width 33 height 13
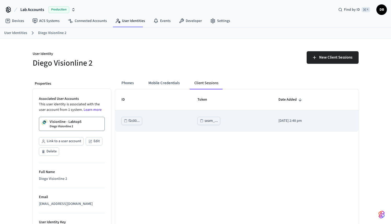
click at [204, 118] on div "seam_..." at bounding box center [210, 121] width 13 height 7
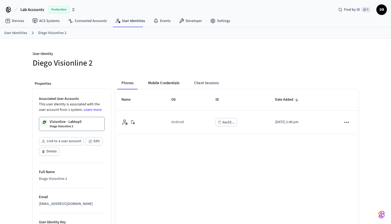
click at [166, 81] on button "Mobile Credentials" at bounding box center [164, 83] width 40 height 13
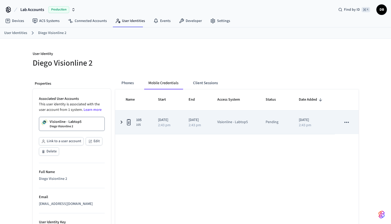
click at [188, 120] on td "[DATE] 2:43 pm" at bounding box center [196, 122] width 29 height 24
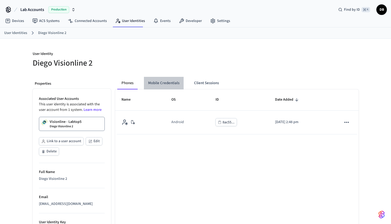
click at [172, 85] on button "Mobile Credentials" at bounding box center [164, 83] width 40 height 13
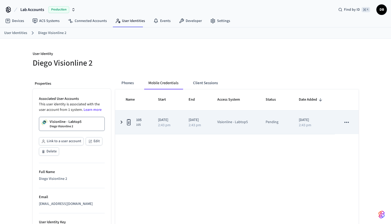
click at [189, 121] on td "[DATE] 2:43 pm" at bounding box center [196, 122] width 29 height 24
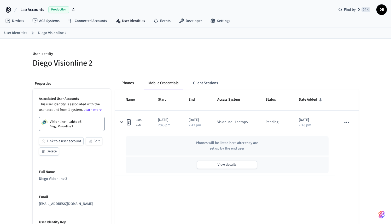
click at [125, 83] on button "Phones" at bounding box center [127, 83] width 21 height 13
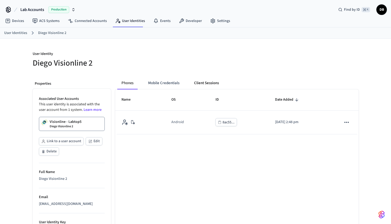
click at [207, 84] on button "Client Sessions" at bounding box center [206, 83] width 33 height 13
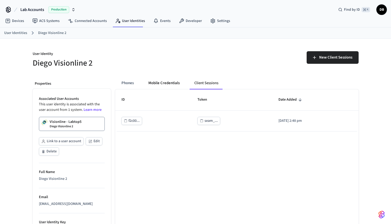
click at [163, 82] on button "Mobile Credentials" at bounding box center [164, 83] width 40 height 13
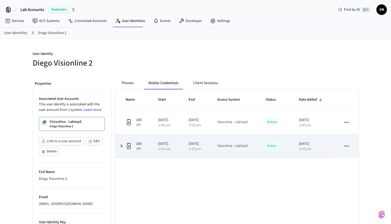
click at [122, 146] on icon "sticky table" at bounding box center [121, 146] width 6 height 7
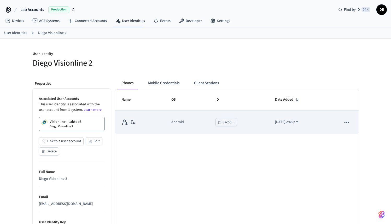
click at [146, 121] on div "sticky table" at bounding box center [140, 122] width 38 height 7
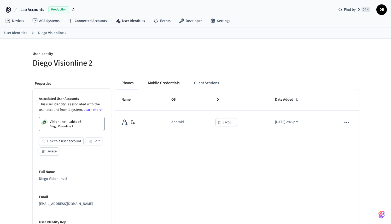
click at [171, 83] on button "Mobile Credentials" at bounding box center [164, 83] width 40 height 13
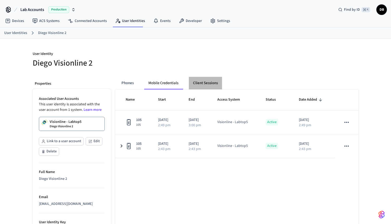
click at [215, 82] on button "Client Sessions" at bounding box center [205, 83] width 33 height 13
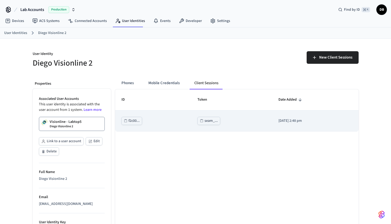
click at [211, 119] on div "seam_..." at bounding box center [210, 121] width 13 height 7
click at [210, 119] on div "seam_..." at bounding box center [210, 121] width 13 height 7
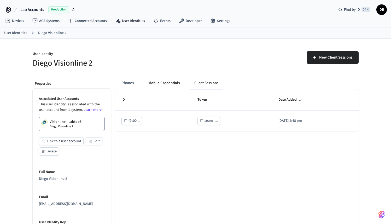
click at [162, 85] on button "Mobile Credentials" at bounding box center [164, 83] width 40 height 13
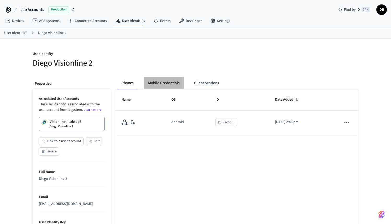
click at [164, 82] on button "Mobile Credentials" at bounding box center [164, 83] width 40 height 13
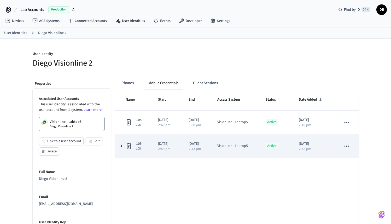
click at [121, 147] on icon "sticky table" at bounding box center [121, 146] width 6 height 7
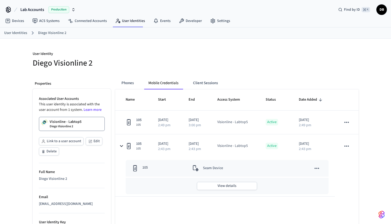
click at [157, 67] on h5 "Diego Visionline 2" at bounding box center [113, 63] width 160 height 11
click at [193, 49] on div at bounding box center [275, 57] width 166 height 24
click at [207, 83] on button "Client Sessions" at bounding box center [205, 83] width 33 height 13
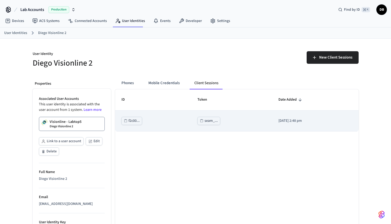
click at [205, 121] on div "seam_..." at bounding box center [210, 121] width 13 height 7
click at [204, 122] on div "seam_..." at bounding box center [210, 121] width 13 height 7
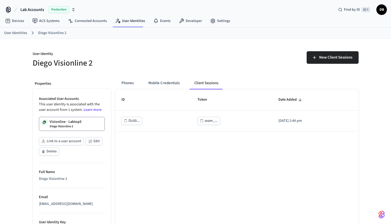
click at [155, 160] on div "ID Token Date Added f2c00... seam_... 2025/10/02 at 2:48 pm 1-1 of 1 1 25 per p…" at bounding box center [236, 167] width 243 height 157
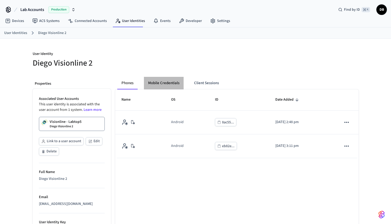
click at [173, 85] on button "Mobile Credentials" at bounding box center [164, 83] width 40 height 13
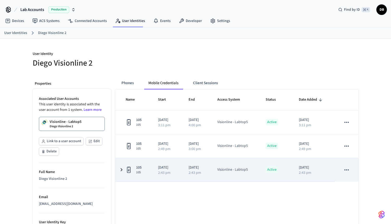
click at [121, 171] on icon "sticky table" at bounding box center [121, 169] width 2 height 3
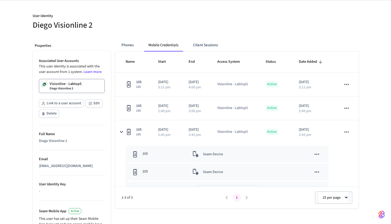
scroll to position [51, 0]
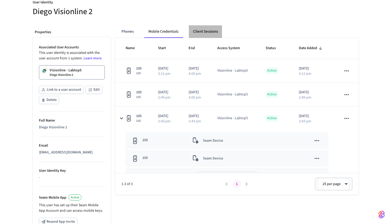
click at [214, 30] on button "Client Sessions" at bounding box center [205, 31] width 33 height 13
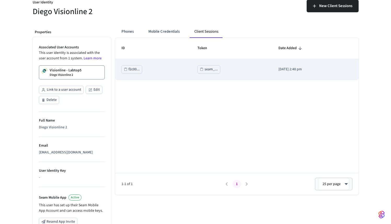
click at [204, 69] on div "seam_..." at bounding box center [210, 69] width 13 height 7
click at [200, 68] on icon "sticky table" at bounding box center [201, 69] width 3 height 3
click at [204, 69] on div "seam_..." at bounding box center [210, 69] width 13 height 7
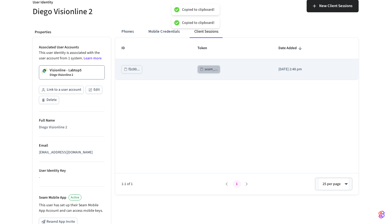
click at [204, 69] on div "seam_..." at bounding box center [210, 69] width 13 height 7
click at [212, 67] on button "seam_..." at bounding box center [208, 69] width 23 height 8
click at [212, 69] on button "seam_..." at bounding box center [208, 69] width 23 height 8
click at [207, 66] on div "seam_..." at bounding box center [210, 69] width 13 height 7
click at [204, 68] on div "seam_..." at bounding box center [210, 69] width 13 height 7
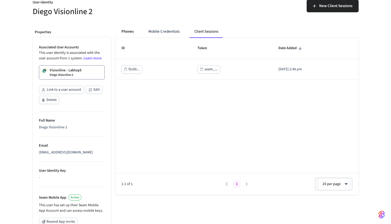
click at [135, 34] on button "Phones" at bounding box center [127, 31] width 21 height 13
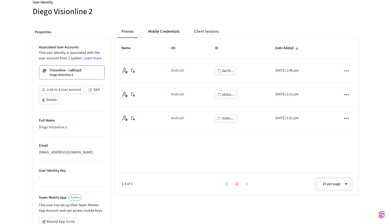
click at [158, 34] on button "Mobile Credentials" at bounding box center [164, 31] width 40 height 13
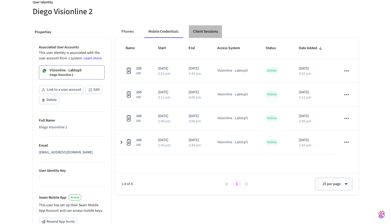
click at [205, 33] on button "Client Sessions" at bounding box center [205, 31] width 33 height 13
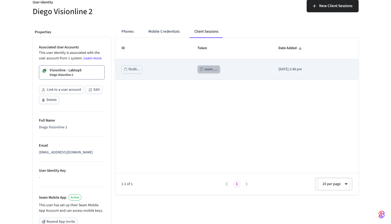
click at [207, 70] on div "seam_..." at bounding box center [210, 69] width 13 height 7
click at [204, 67] on div "seam_..." at bounding box center [210, 69] width 13 height 7
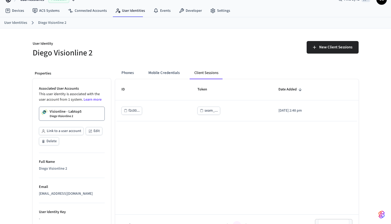
scroll to position [0, 0]
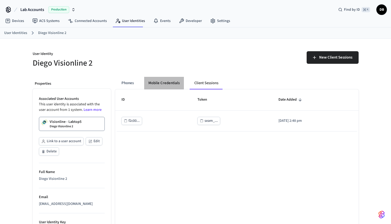
click at [168, 85] on button "Mobile Credentials" at bounding box center [164, 83] width 40 height 13
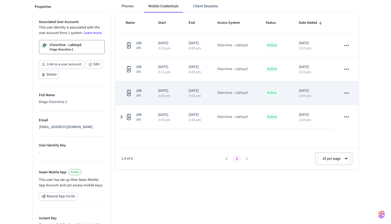
scroll to position [89, 0]
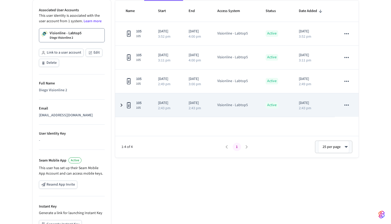
click at [348, 105] on icon "sticky table" at bounding box center [346, 105] width 7 height 7
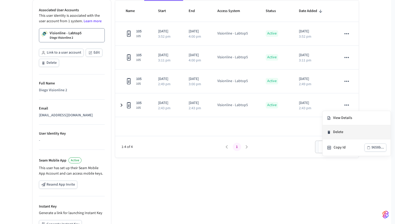
click at [341, 134] on li "Delete" at bounding box center [357, 132] width 68 height 14
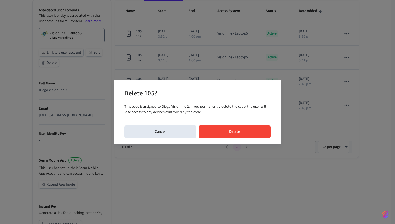
click at [241, 132] on button "Delete" at bounding box center [234, 131] width 72 height 13
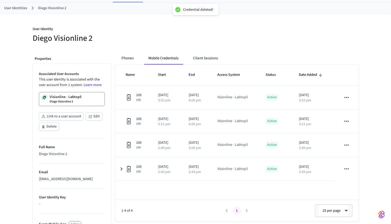
scroll to position [24, 0]
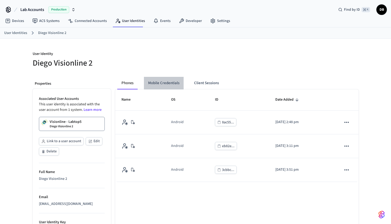
click at [169, 77] on button "Mobile Credentials" at bounding box center [164, 83] width 40 height 13
click at [166, 78] on button "Mobile Credentials" at bounding box center [164, 83] width 40 height 13
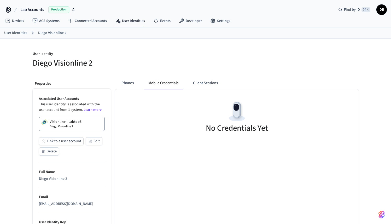
click at [75, 121] on p "Visionline - Labtop5" at bounding box center [66, 121] width 32 height 5
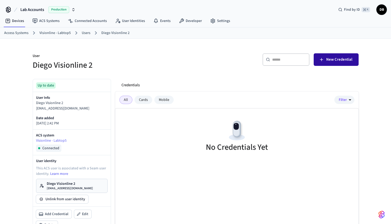
click at [343, 65] on button "New Credential" at bounding box center [336, 59] width 45 height 13
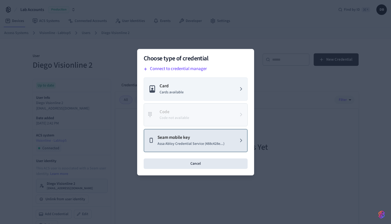
click at [189, 143] on p "Assa Abloy Credential Service (488c428e...)" at bounding box center [190, 143] width 67 height 5
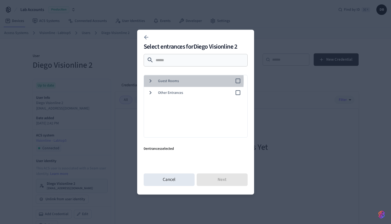
click at [150, 81] on icon at bounding box center [150, 80] width 7 height 7
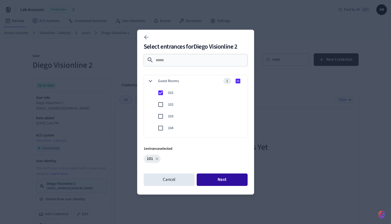
click at [233, 176] on button "Next" at bounding box center [222, 179] width 51 height 13
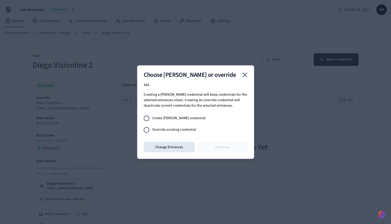
click at [177, 118] on span "Create joiner credential" at bounding box center [178, 117] width 53 height 5
click at [217, 145] on button "Continue" at bounding box center [222, 147] width 51 height 10
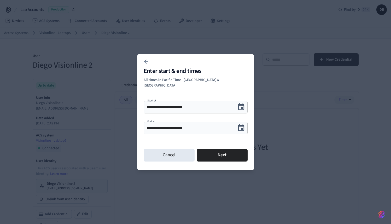
click at [242, 125] on icon "Choose date, selected date is Oct 3, 2025" at bounding box center [241, 128] width 8 height 8
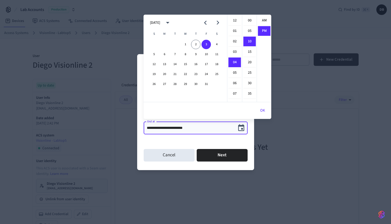
scroll to position [10, 0]
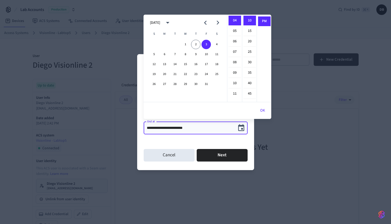
click at [219, 21] on icon "Next month" at bounding box center [218, 23] width 8 height 8
click at [185, 83] on button "31" at bounding box center [185, 83] width 9 height 9
type input "**********"
click at [219, 151] on button "Next" at bounding box center [222, 155] width 51 height 13
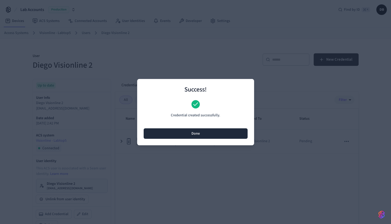
click at [201, 136] on button "Done" at bounding box center [196, 133] width 104 height 10
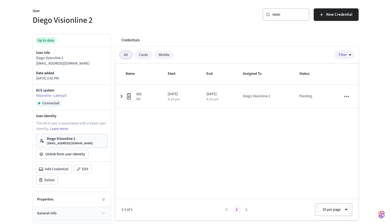
scroll to position [41, 0]
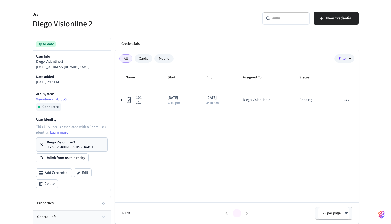
click at [76, 141] on p "Diego Visionline 2" at bounding box center [70, 142] width 46 height 5
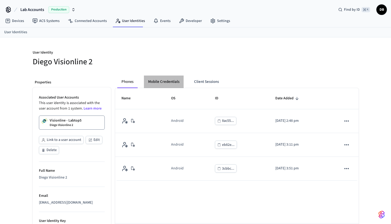
click at [167, 79] on button "Mobile Credentials" at bounding box center [164, 81] width 40 height 13
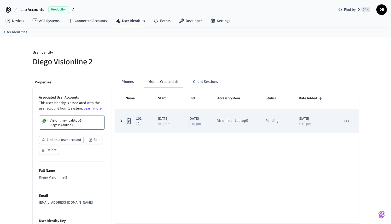
click at [121, 120] on icon "sticky table" at bounding box center [121, 120] width 2 height 3
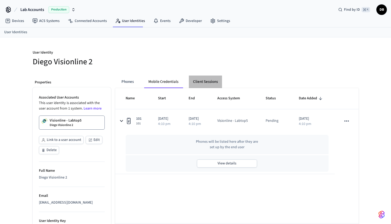
click at [213, 82] on button "Client Sessions" at bounding box center [205, 81] width 33 height 13
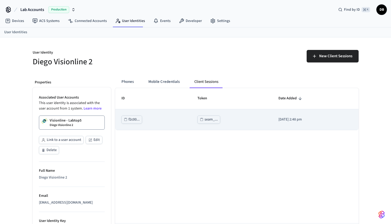
click at [205, 119] on div "seam_..." at bounding box center [210, 119] width 13 height 7
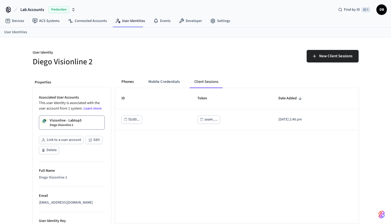
click at [129, 81] on button "Phones" at bounding box center [127, 81] width 21 height 13
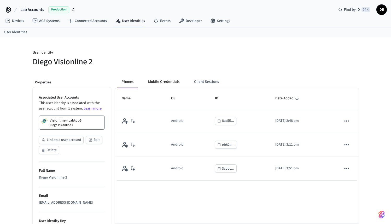
click at [163, 82] on button "Mobile Credentials" at bounding box center [164, 81] width 40 height 13
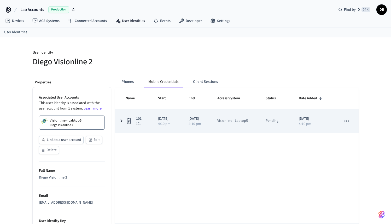
click at [122, 126] on td "101 101" at bounding box center [133, 121] width 37 height 24
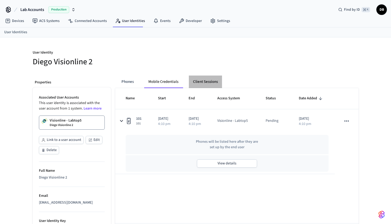
click at [205, 83] on button "Client Sessions" at bounding box center [205, 81] width 33 height 13
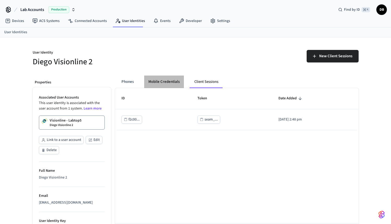
click at [174, 85] on button "Mobile Credentials" at bounding box center [164, 81] width 40 height 13
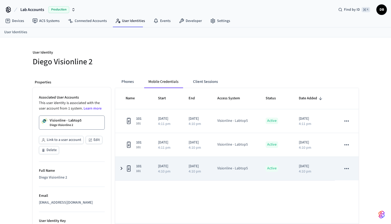
click at [122, 168] on icon "sticky table" at bounding box center [121, 168] width 6 height 7
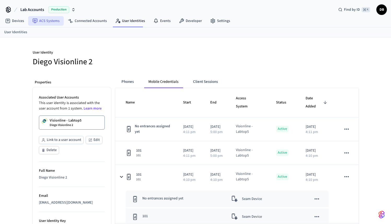
click at [51, 19] on link "ACS Systems" at bounding box center [46, 20] width 36 height 9
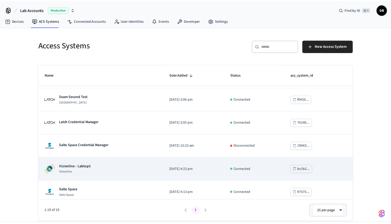
scroll to position [221, 0]
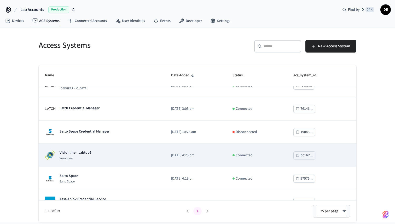
click at [96, 160] on div "Visionline - Labtop5 Visionline" at bounding box center [102, 155] width 114 height 10
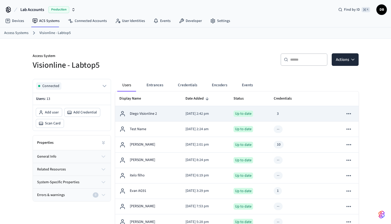
click at [150, 114] on p "Diego Visionline 2" at bounding box center [143, 113] width 27 height 5
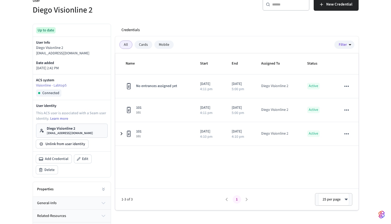
scroll to position [56, 0]
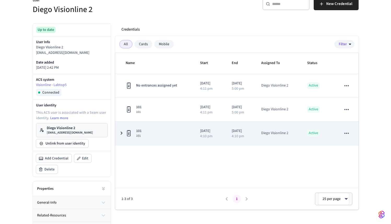
click at [122, 134] on icon "sticky table" at bounding box center [121, 133] width 6 height 7
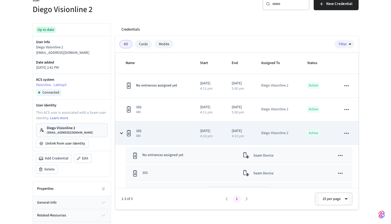
click at [121, 133] on icon "sticky table" at bounding box center [121, 133] width 7 height 6
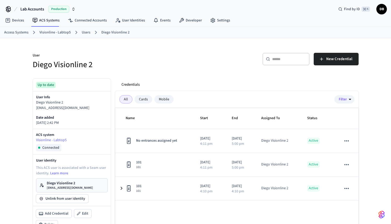
scroll to position [1, 0]
click at [165, 99] on div "Mobile" at bounding box center [163, 99] width 19 height 8
click at [125, 98] on div "All" at bounding box center [125, 99] width 13 height 8
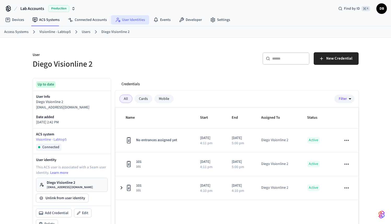
click at [136, 21] on link "User Identities" at bounding box center [130, 19] width 38 height 9
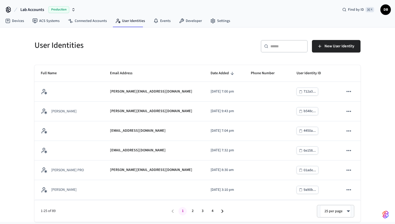
click at [275, 48] on input "text" at bounding box center [287, 46] width 34 height 5
type input "*****"
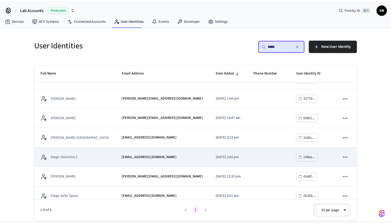
scroll to position [32, 0]
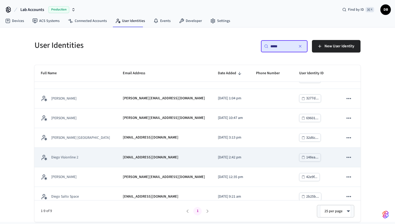
click at [123, 159] on p "diego+visionline2@getseam.com" at bounding box center [151, 157] width 56 height 5
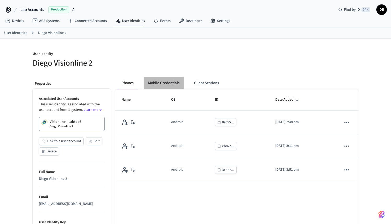
click at [168, 86] on button "Mobile Credentials" at bounding box center [164, 83] width 40 height 13
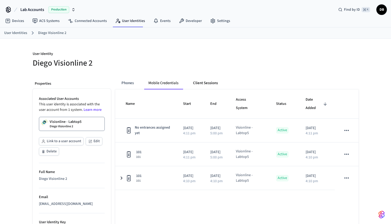
click at [196, 86] on button "Client Sessions" at bounding box center [205, 83] width 33 height 13
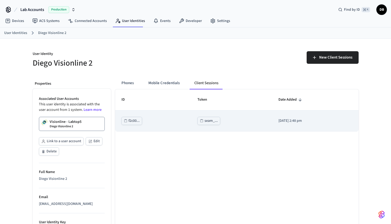
click at [207, 120] on div "seam_..." at bounding box center [210, 121] width 13 height 7
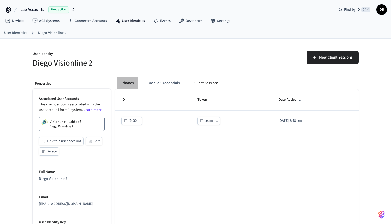
click at [129, 83] on button "Phones" at bounding box center [127, 83] width 21 height 13
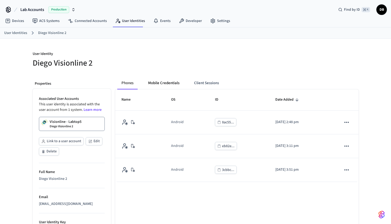
click at [167, 86] on button "Mobile Credentials" at bounding box center [164, 83] width 40 height 13
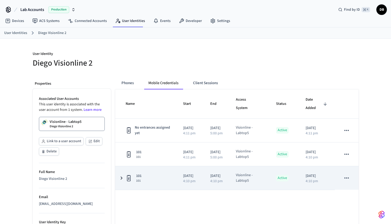
click at [132, 181] on div "sticky table" at bounding box center [130, 178] width 8 height 8
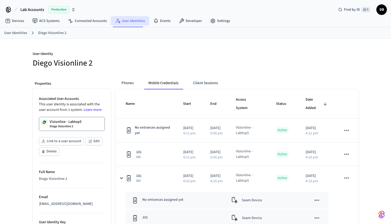
click at [134, 25] on link "User Identities" at bounding box center [130, 20] width 38 height 9
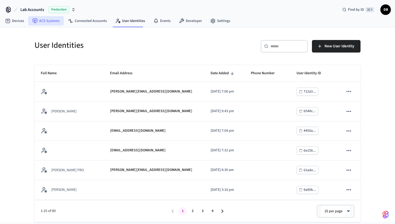
click at [43, 20] on link "ACS Systems" at bounding box center [46, 20] width 36 height 9
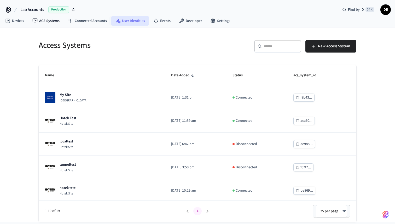
click at [128, 21] on link "User Identities" at bounding box center [130, 20] width 38 height 9
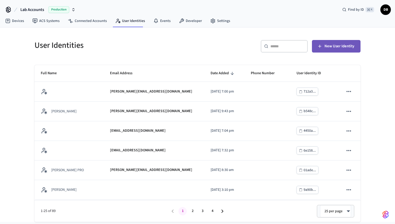
click at [325, 42] on button "New User Identity" at bounding box center [336, 46] width 49 height 13
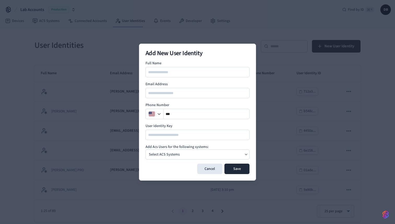
click at [181, 73] on input at bounding box center [197, 72] width 103 height 6
type input "**********"
click at [168, 91] on input "email" at bounding box center [197, 93] width 103 height 6
click at [173, 93] on input "**********" at bounding box center [197, 93] width 103 height 6
type input "**********"
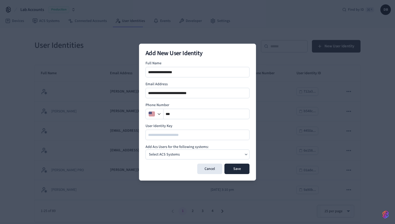
click at [184, 151] on div "Select ACS Systems" at bounding box center [197, 154] width 104 height 10
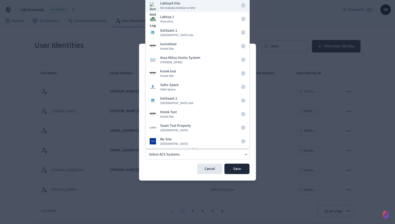
click at [208, 8] on button "Labtop4 Site Dormakaba Ambiance Site" at bounding box center [197, 6] width 104 height 14
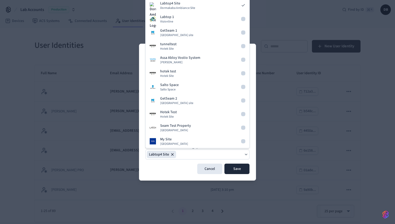
click at [169, 173] on div "Cancel Save" at bounding box center [197, 168] width 104 height 10
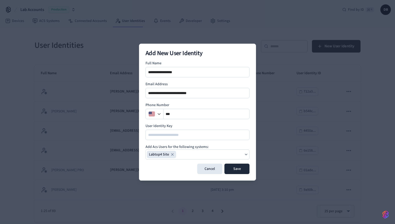
click at [171, 155] on icon "button" at bounding box center [172, 154] width 4 height 4
click at [236, 155] on div "Select ACS Systems" at bounding box center [197, 154] width 104 height 10
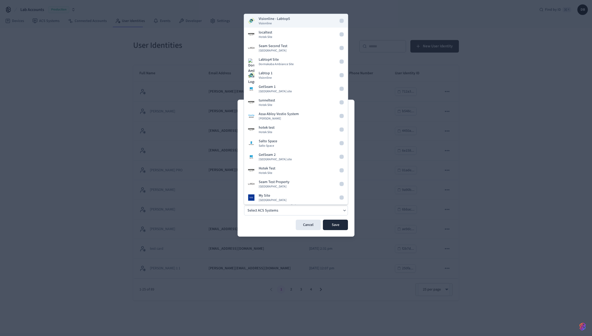
click at [301, 25] on button "Visionline - Labtop5 Visionline" at bounding box center [296, 21] width 104 height 14
click at [280, 224] on div "Cancel Save" at bounding box center [296, 224] width 104 height 10
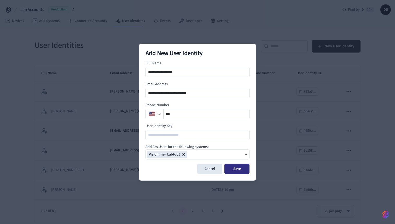
click at [241, 169] on button "Save" at bounding box center [236, 168] width 25 height 10
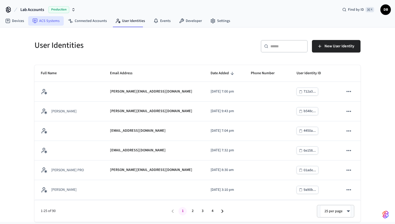
click at [55, 22] on link "ACS Systems" at bounding box center [46, 20] width 36 height 9
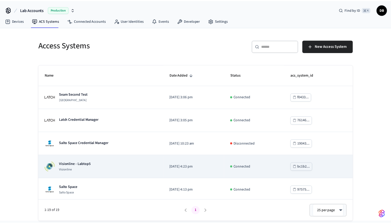
scroll to position [210, 0]
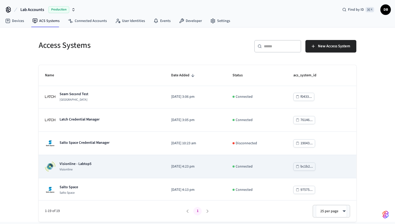
click at [83, 165] on p "Visionline - Labtop5" at bounding box center [76, 163] width 32 height 5
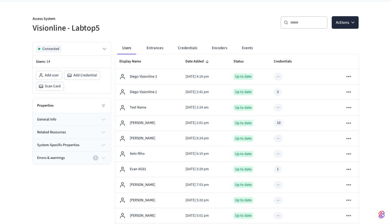
scroll to position [38, 0]
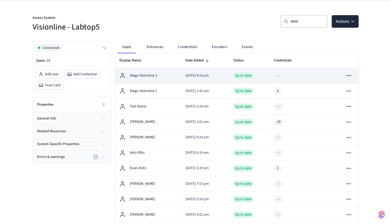
click at [181, 74] on td "[DATE] 4:19 pm" at bounding box center [205, 75] width 48 height 15
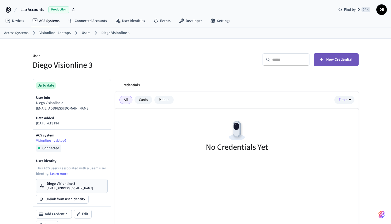
click at [342, 64] on button "New Credential" at bounding box center [336, 59] width 45 height 13
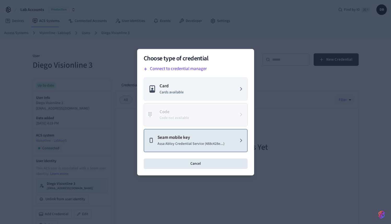
click at [216, 149] on button "Seam mobile key Assa Abloy Credential Service (488c428e...)" at bounding box center [196, 140] width 104 height 23
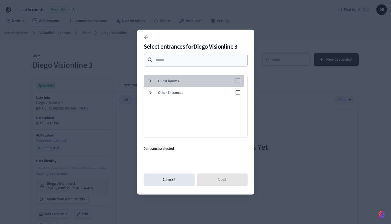
click at [151, 79] on icon at bounding box center [150, 80] width 7 height 7
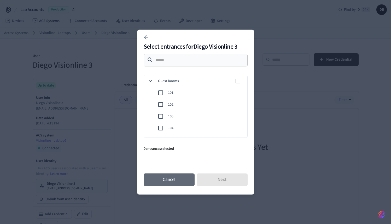
click at [172, 180] on button "Cancel" at bounding box center [169, 179] width 51 height 13
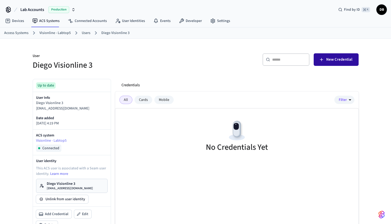
click at [340, 65] on button "New Credential" at bounding box center [336, 59] width 45 height 13
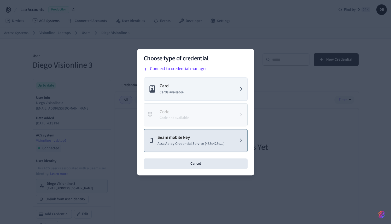
click at [185, 142] on p "Assa Abloy Credential Service (488c428e...)" at bounding box center [190, 143] width 67 height 5
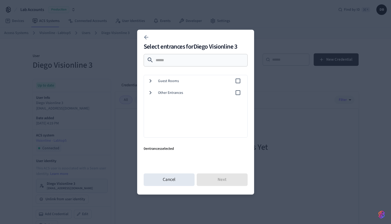
click at [171, 83] on span "Guest Rooms" at bounding box center [196, 80] width 77 height 5
click at [171, 103] on span "107" at bounding box center [205, 103] width 75 height 5
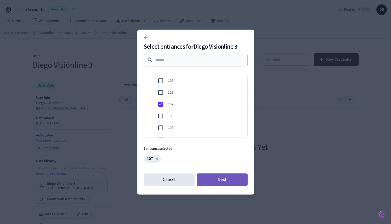
click at [221, 177] on button "Next" at bounding box center [222, 179] width 51 height 13
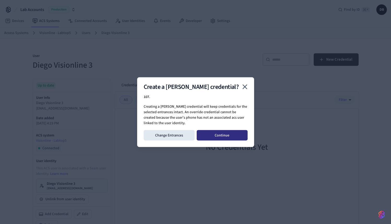
click at [228, 136] on button "Continue" at bounding box center [222, 135] width 51 height 10
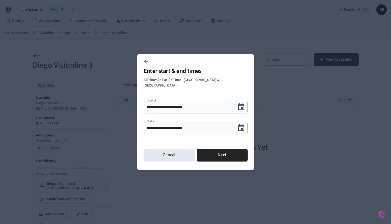
click at [200, 128] on div "**********" at bounding box center [196, 128] width 104 height 13
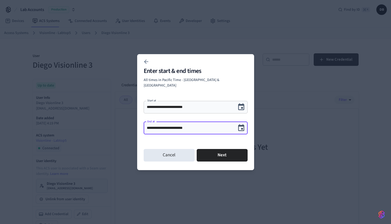
click at [241, 126] on icon "Choose date, selected date is Oct 3, 2025" at bounding box center [241, 128] width 8 height 8
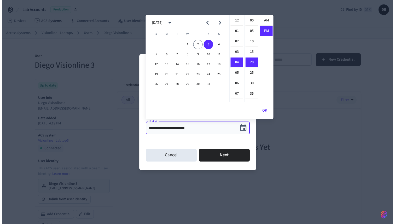
scroll to position [10, 0]
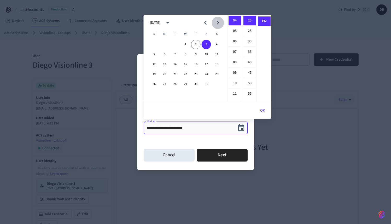
click at [221, 24] on icon "Next month" at bounding box center [218, 23] width 8 height 8
click at [185, 83] on button "31" at bounding box center [185, 83] width 9 height 9
type input "**********"
drag, startPoint x: 206, startPoint y: 126, endPoint x: 158, endPoint y: 124, distance: 47.3
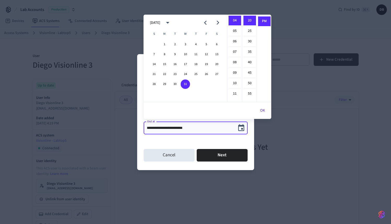
click at [158, 125] on input "**********" at bounding box center [190, 127] width 86 height 5
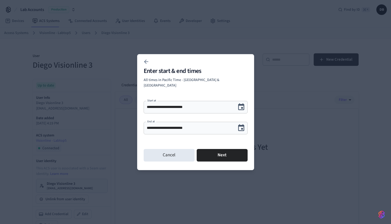
click at [157, 125] on input "**********" at bounding box center [190, 127] width 86 height 5
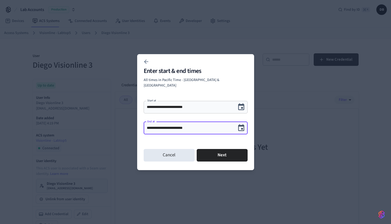
click at [157, 125] on input "**********" at bounding box center [190, 127] width 86 height 5
click at [175, 125] on input "**********" at bounding box center [190, 127] width 86 height 5
click at [203, 127] on input "**********" at bounding box center [190, 127] width 86 height 5
click at [204, 126] on input "**********" at bounding box center [190, 127] width 86 height 5
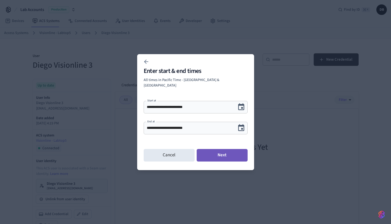
click at [214, 151] on button "Next" at bounding box center [222, 155] width 51 height 13
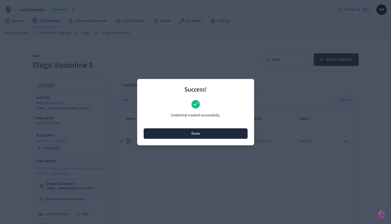
click at [189, 135] on button "Done" at bounding box center [196, 133] width 104 height 10
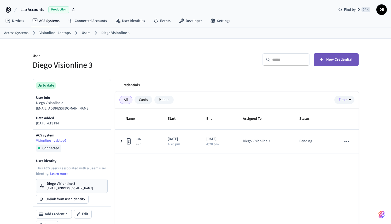
click at [332, 62] on span "New Credential" at bounding box center [339, 59] width 26 height 7
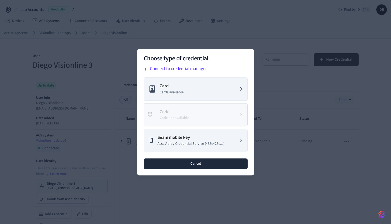
click at [203, 166] on button "Cancel" at bounding box center [196, 163] width 104 height 10
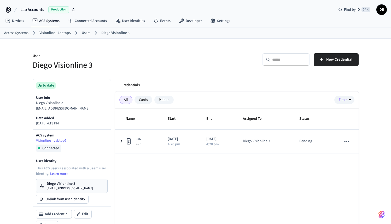
click at [190, 61] on h5 "Diego Visionline 3" at bounding box center [113, 65] width 160 height 11
click at [137, 24] on link "User Identities" at bounding box center [130, 20] width 38 height 9
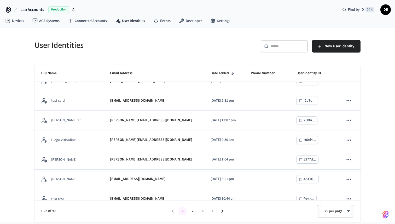
scroll to position [146, 0]
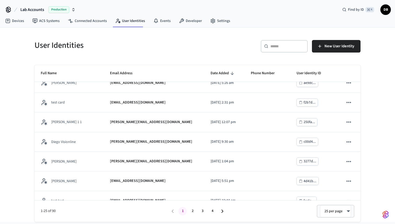
click at [272, 48] on input "text" at bounding box center [287, 46] width 34 height 5
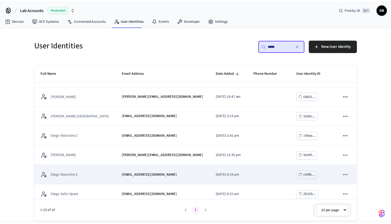
scroll to position [67, 0]
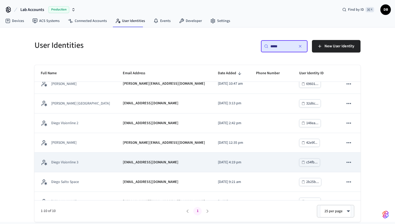
type input "*****"
click at [147, 160] on p "[EMAIL_ADDRESS][DOMAIN_NAME]" at bounding box center [151, 162] width 56 height 5
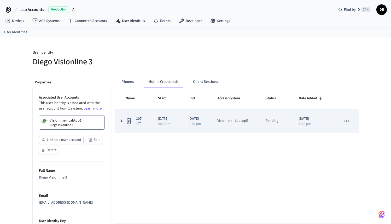
click at [120, 123] on icon "sticky table" at bounding box center [121, 121] width 6 height 7
click at [120, 123] on icon "sticky table" at bounding box center [121, 121] width 7 height 6
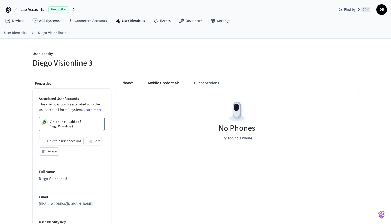
click at [162, 81] on button "Mobile Credentials" at bounding box center [164, 83] width 40 height 13
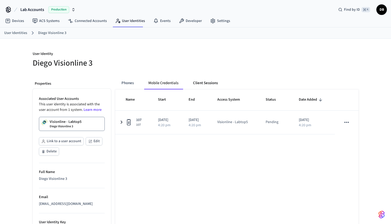
click at [201, 82] on button "Client Sessions" at bounding box center [205, 83] width 33 height 13
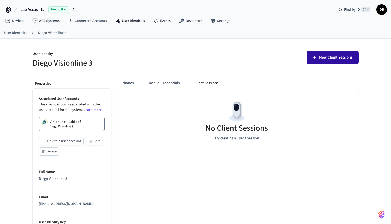
click at [322, 59] on span "New Client Sessions" at bounding box center [335, 57] width 33 height 7
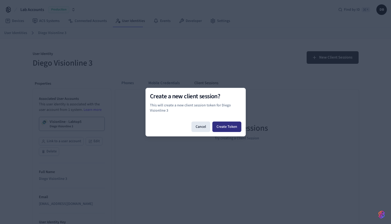
click at [228, 125] on button "Create Token" at bounding box center [226, 126] width 29 height 10
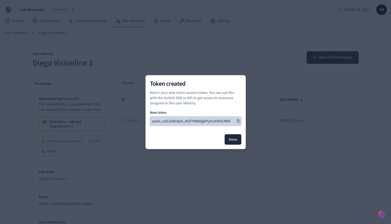
click at [238, 120] on icon at bounding box center [238, 120] width 3 height 3
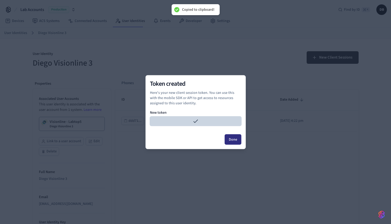
click at [236, 138] on button "Done" at bounding box center [233, 139] width 17 height 10
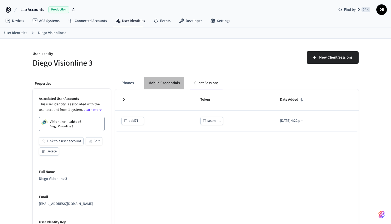
click at [163, 87] on button "Mobile Credentials" at bounding box center [164, 83] width 40 height 13
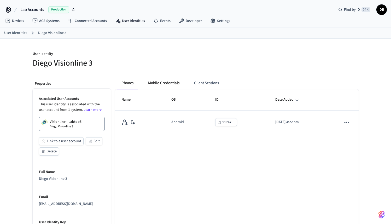
click at [157, 84] on button "Mobile Credentials" at bounding box center [164, 83] width 40 height 13
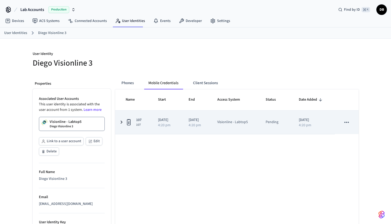
click at [124, 120] on icon "sticky table" at bounding box center [121, 122] width 6 height 7
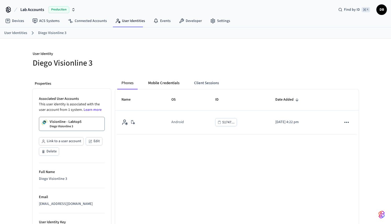
click at [167, 83] on button "Mobile Credentials" at bounding box center [164, 83] width 40 height 13
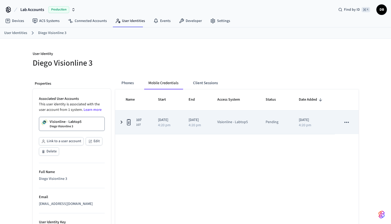
click at [211, 130] on td "[DATE] 4:20 pm" at bounding box center [196, 122] width 29 height 24
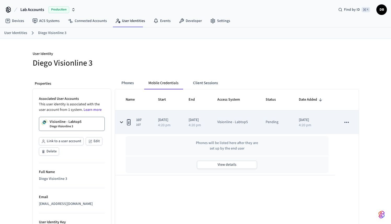
click at [211, 127] on td "[DATE] 4:20 pm" at bounding box center [196, 122] width 29 height 24
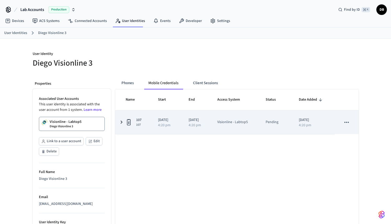
click at [211, 128] on td "[DATE] 4:20 pm" at bounding box center [196, 122] width 29 height 24
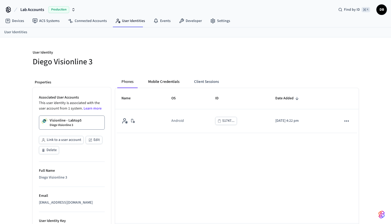
click at [169, 80] on button "Mobile Credentials" at bounding box center [164, 81] width 40 height 13
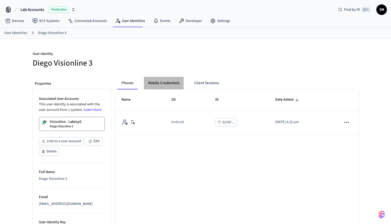
click at [155, 85] on button "Mobile Credentials" at bounding box center [164, 83] width 40 height 13
click at [162, 85] on button "Mobile Credentials" at bounding box center [164, 83] width 40 height 13
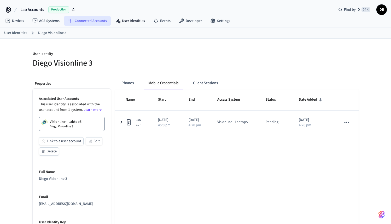
click at [82, 21] on link "Connected Accounts" at bounding box center [87, 20] width 47 height 9
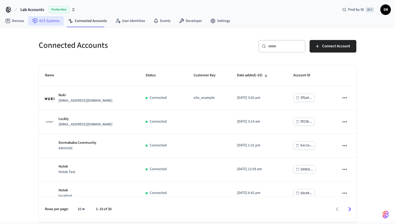
click at [52, 23] on link "ACS Systems" at bounding box center [46, 20] width 36 height 9
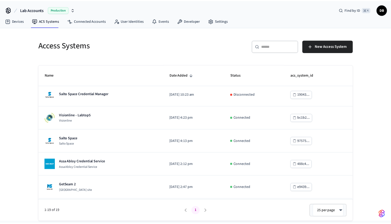
scroll to position [259, 0]
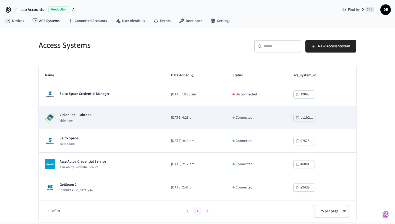
click at [94, 123] on div "Visionline - Labtop5 Visionline" at bounding box center [102, 117] width 114 height 10
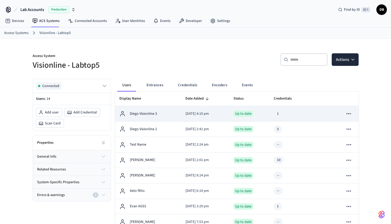
click at [317, 118] on td "1" at bounding box center [294, 113] width 48 height 15
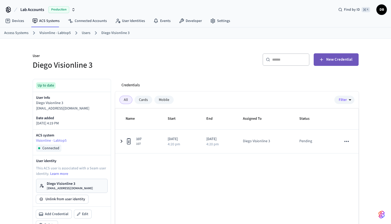
click at [343, 65] on button "New Credential" at bounding box center [336, 59] width 45 height 13
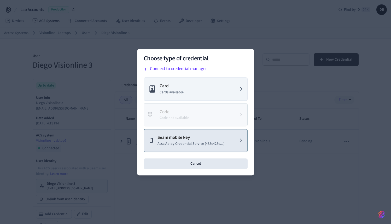
click at [193, 148] on button "Seam mobile key Assa Abloy Credential Service (488c428e...)" at bounding box center [196, 140] width 104 height 23
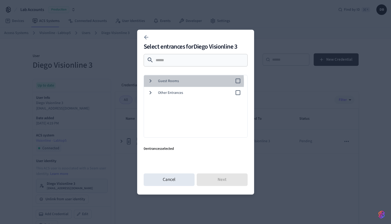
click at [166, 82] on span "Guest Rooms" at bounding box center [196, 80] width 77 height 5
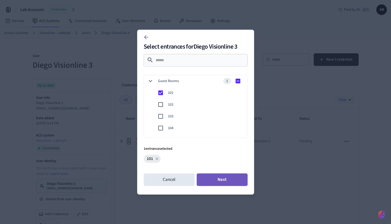
click at [218, 175] on button "Next" at bounding box center [222, 179] width 51 height 13
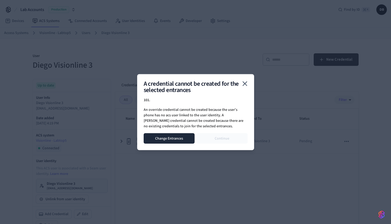
click at [173, 134] on button "Change Entrances" at bounding box center [169, 138] width 51 height 10
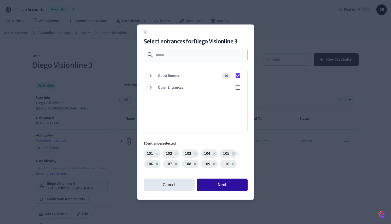
click at [236, 185] on button "Next" at bounding box center [222, 184] width 51 height 13
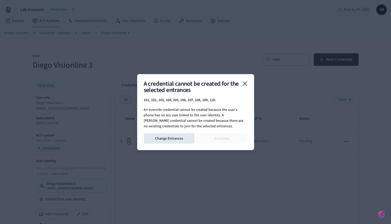
click at [247, 85] on icon "close" at bounding box center [245, 83] width 8 height 8
